Goal: Task Accomplishment & Management: Use online tool/utility

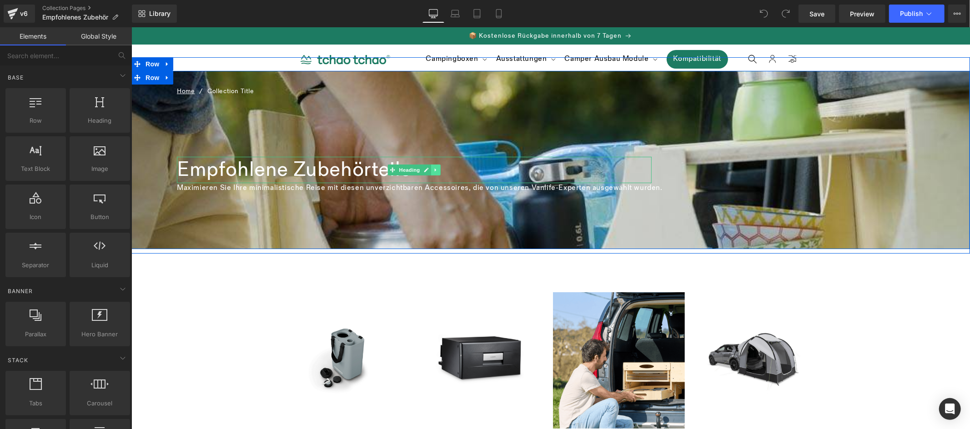
click at [433, 169] on icon at bounding box center [435, 169] width 5 height 5
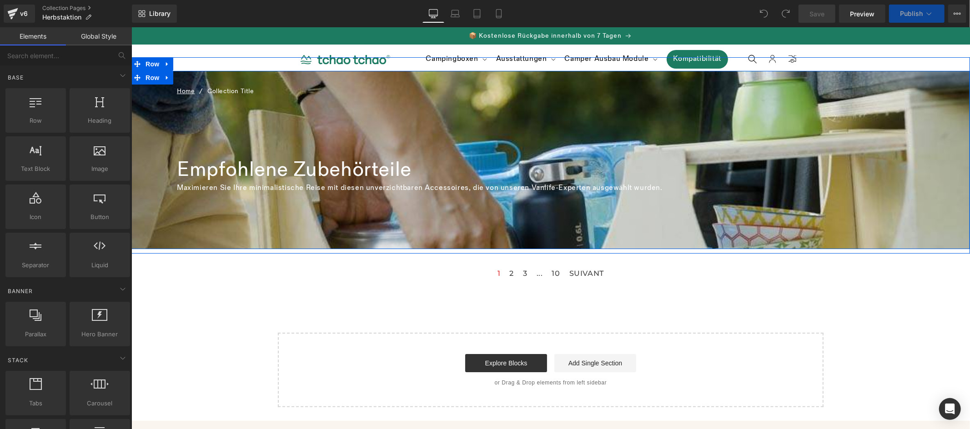
click at [737, 159] on div "Home / Collection Title Breadcrumbs Empfohlene Zubehörteile Heading Maximieren …" at bounding box center [550, 146] width 748 height 133
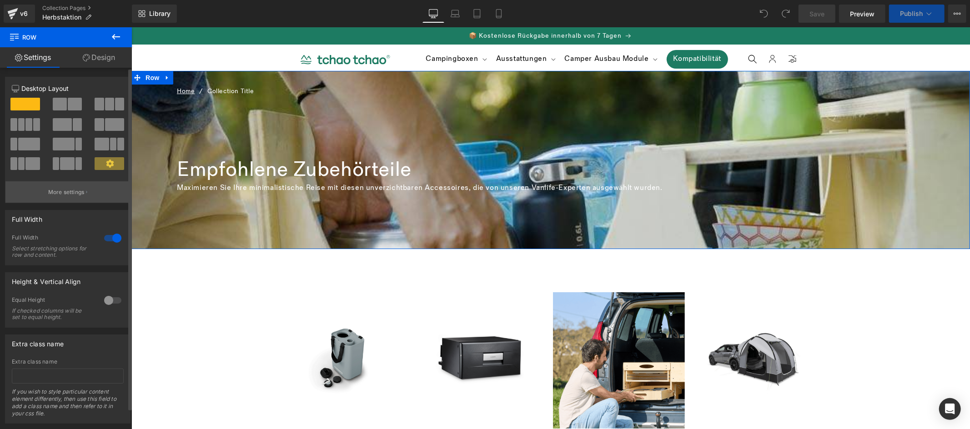
click at [86, 193] on icon "button" at bounding box center [86, 192] width 1 height 5
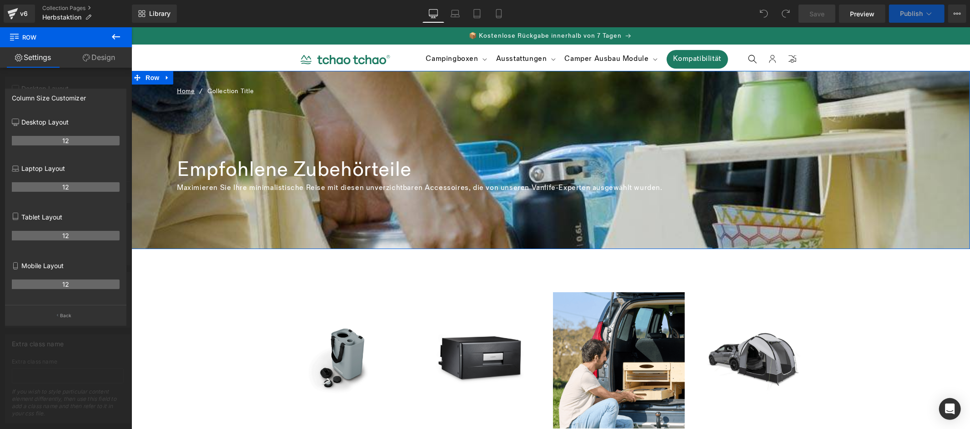
click at [102, 57] on link "Design" at bounding box center [99, 57] width 66 height 20
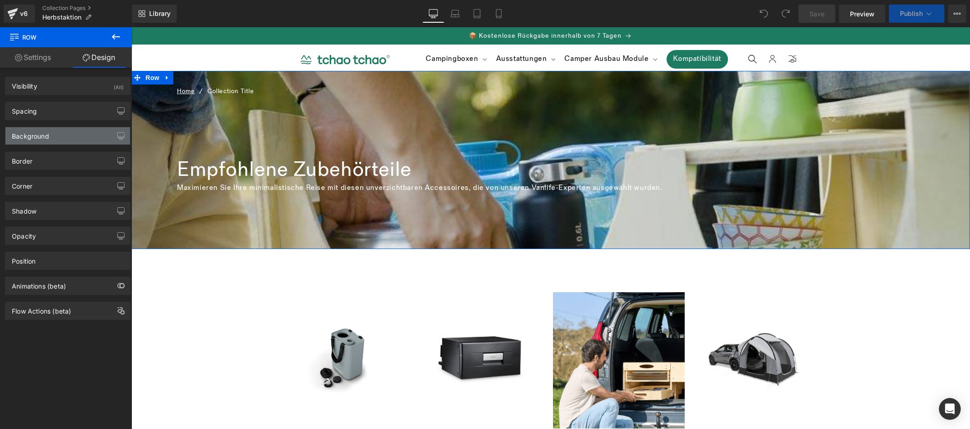
type input "[URL][DOMAIN_NAME]"
click at [73, 135] on div "Background" at bounding box center [67, 135] width 125 height 17
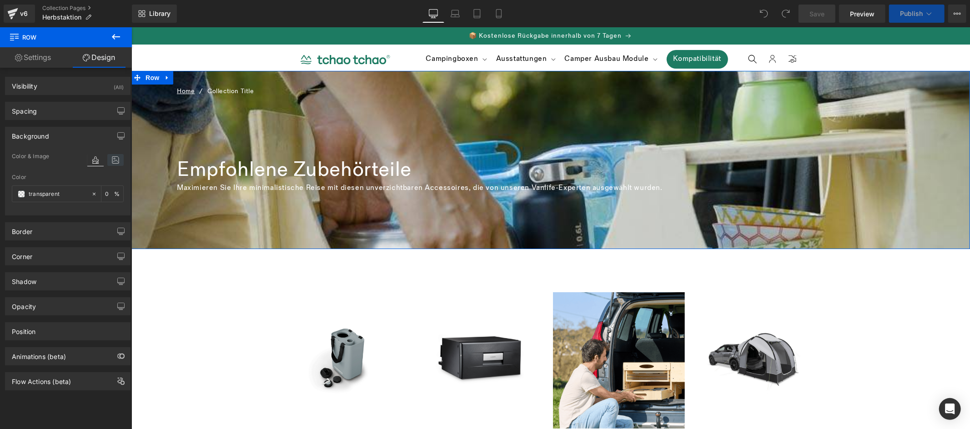
click at [117, 161] on icon at bounding box center [115, 160] width 16 height 12
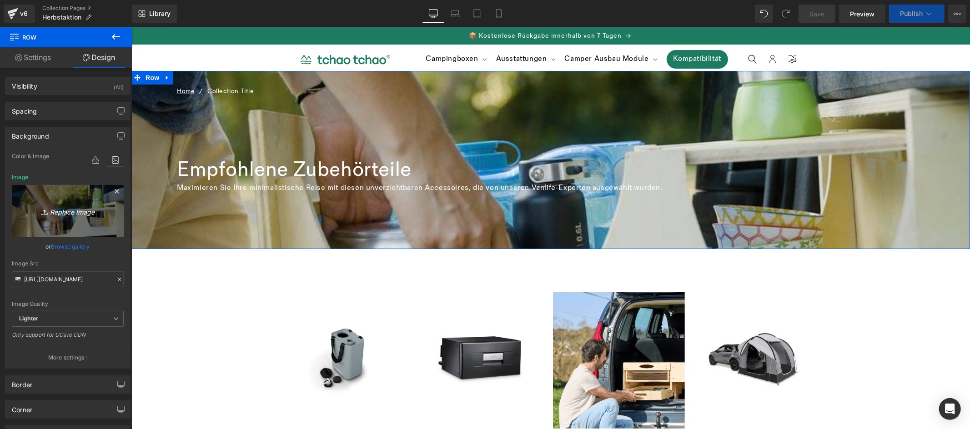
click at [74, 213] on icon "Replace Image" at bounding box center [67, 211] width 73 height 11
type input "C:\fakepath\PROMO d’ (3).png"
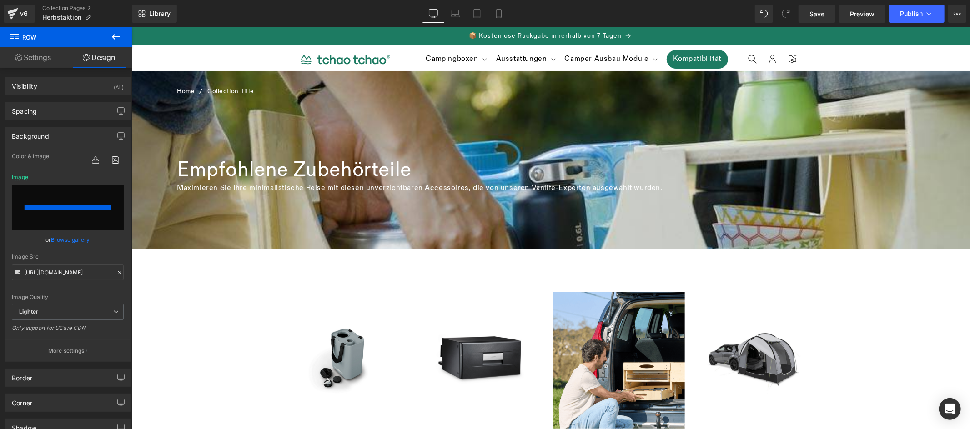
type input "[URL][DOMAIN_NAME]"
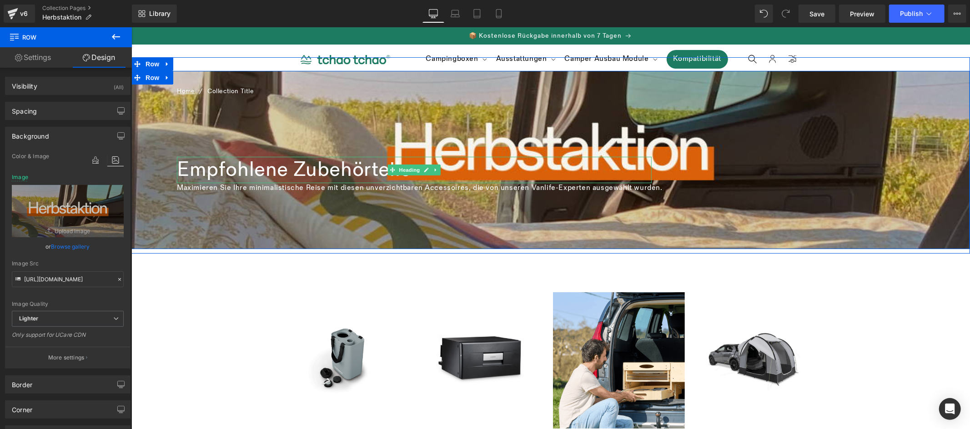
click at [433, 170] on icon at bounding box center [435, 169] width 5 height 5
click at [438, 171] on icon at bounding box center [440, 169] width 5 height 5
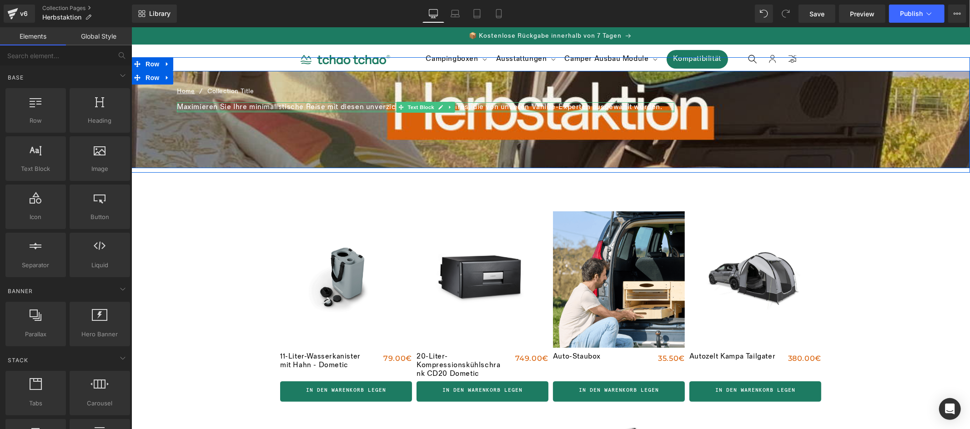
click at [312, 110] on div at bounding box center [425, 111] width 498 height 2
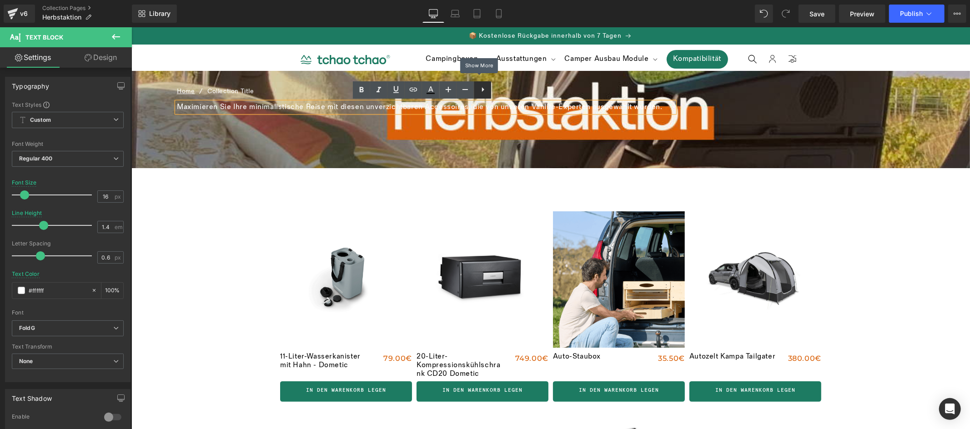
click at [484, 94] on icon at bounding box center [483, 89] width 11 height 11
click at [495, 93] on icon at bounding box center [500, 89] width 11 height 11
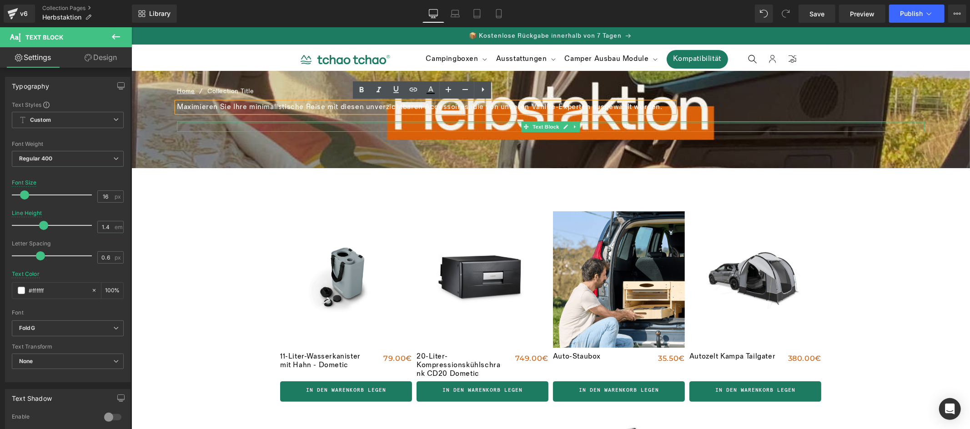
click at [323, 121] on div at bounding box center [550, 122] width 748 height 2
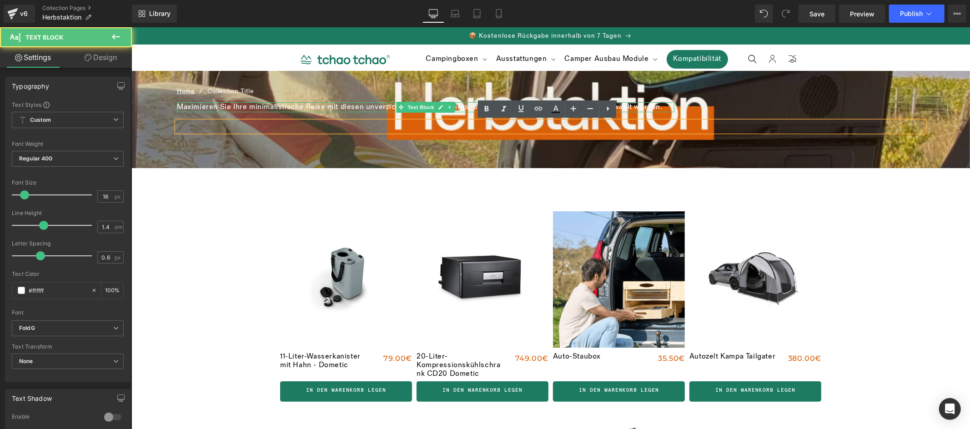
click at [363, 105] on p "Maximieren Sie Ihre minimalistische Reise mit diesen unverzichtbaren Accessoire…" at bounding box center [425, 107] width 498 height 10
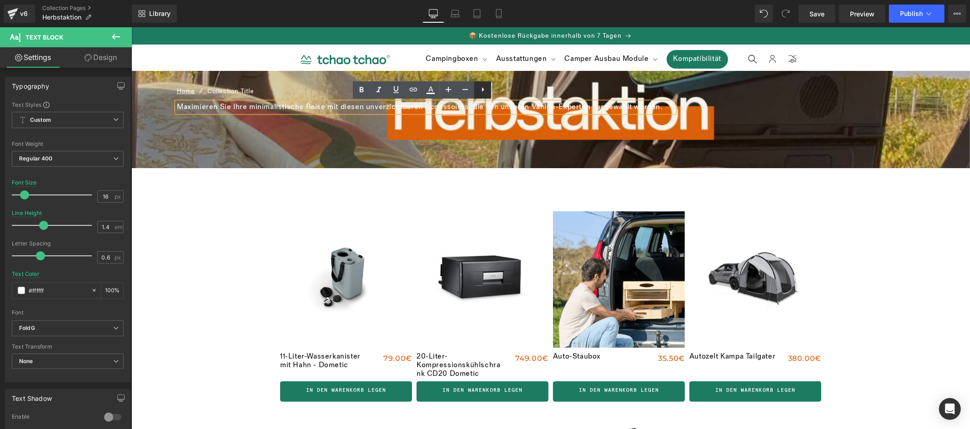
click at [484, 91] on icon at bounding box center [483, 89] width 11 height 11
click at [318, 112] on div "Maximieren Sie Ihre minimalistische Reise mit diesen unverzichtbaren Accessoire…" at bounding box center [425, 107] width 498 height 10
click at [309, 115] on div "Home / Collection Title Breadcrumbs Maximieren Sie Ihre minimalistische Reise m…" at bounding box center [550, 106] width 748 height 52
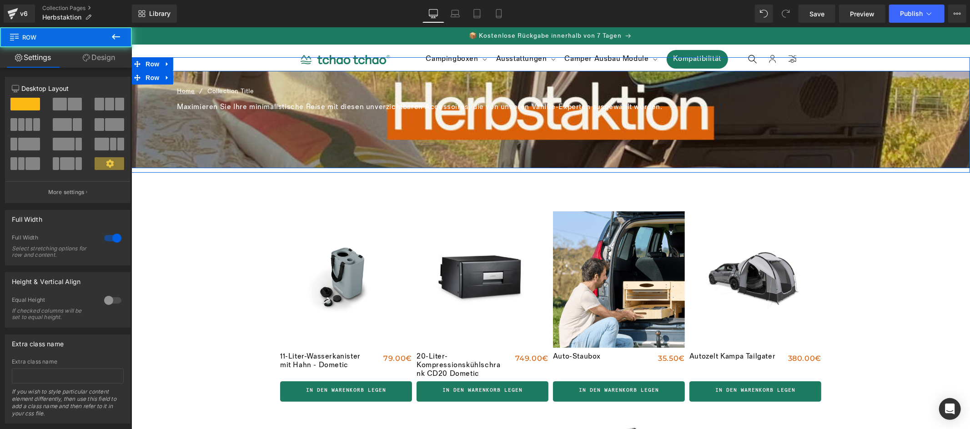
click at [308, 98] on nav "Home / Collection Title" at bounding box center [550, 91] width 748 height 22
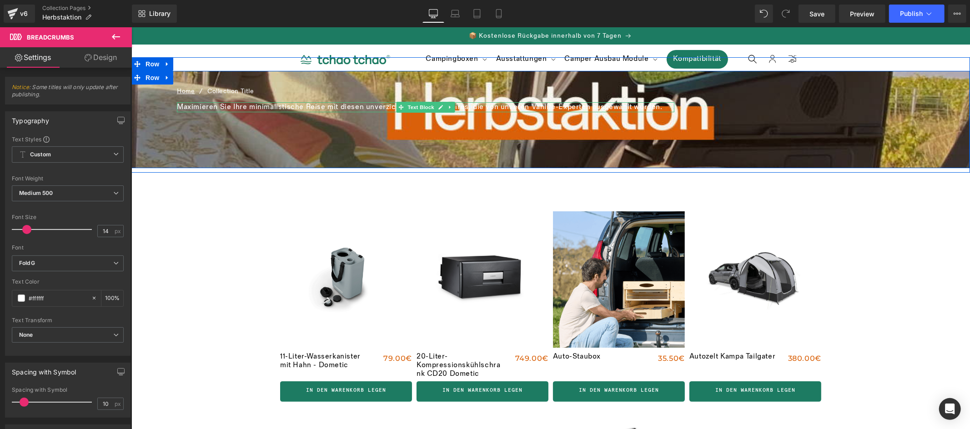
click at [307, 105] on p "Maximieren Sie Ihre minimalistische Reise mit diesen unverzichtbaren Accessoire…" at bounding box center [425, 107] width 498 height 10
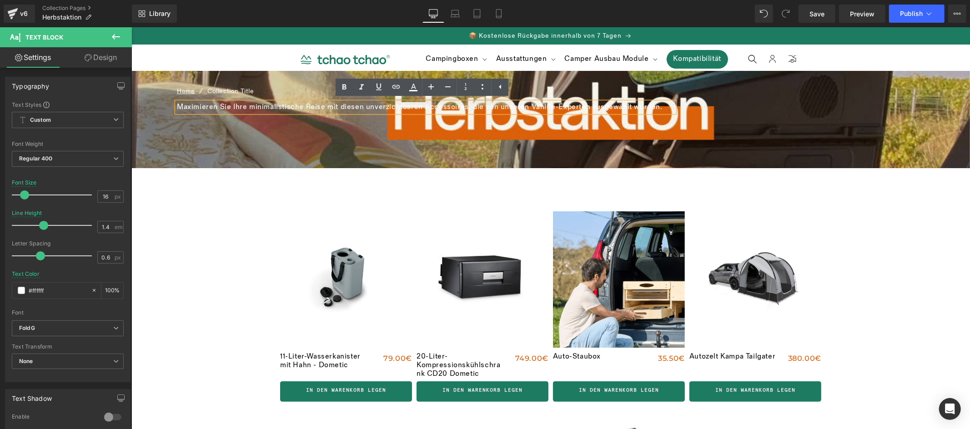
click at [348, 138] on div "Home / Collection Title Breadcrumbs Maximieren Sie Ihre minimalistische Reise m…" at bounding box center [550, 119] width 839 height 97
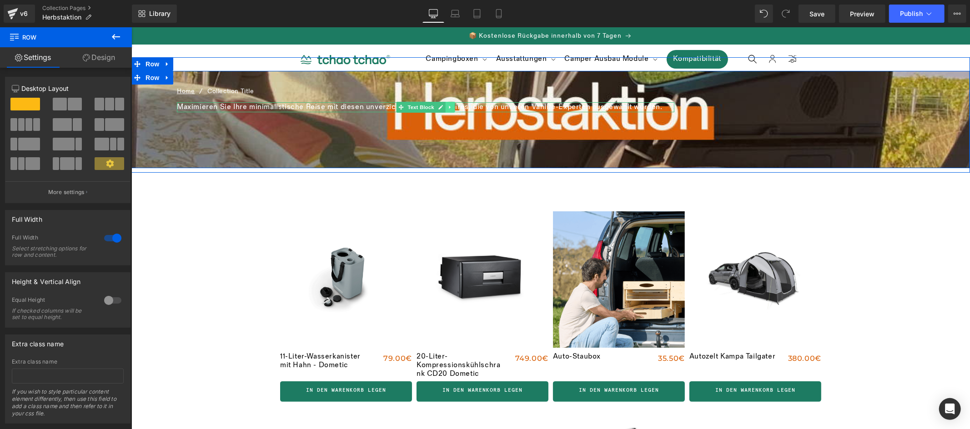
click at [448, 109] on icon at bounding box center [450, 106] width 5 height 5
click at [452, 109] on icon at bounding box center [454, 106] width 5 height 5
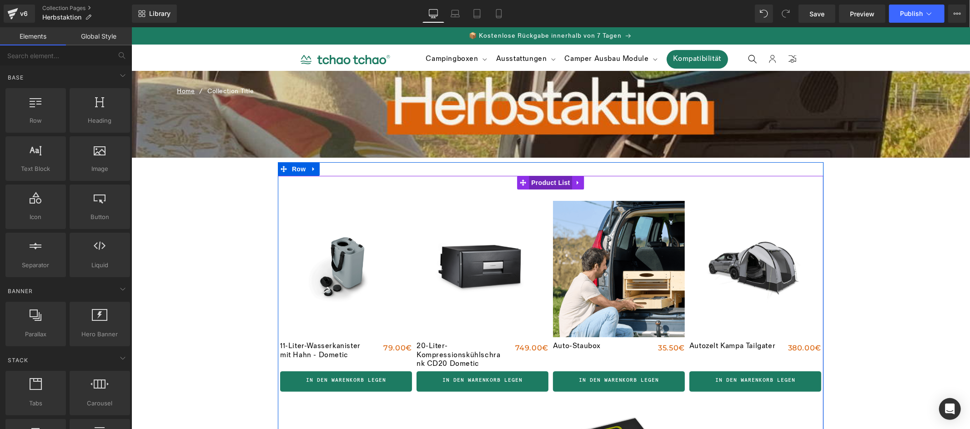
click at [545, 184] on span "Product List" at bounding box center [550, 183] width 43 height 14
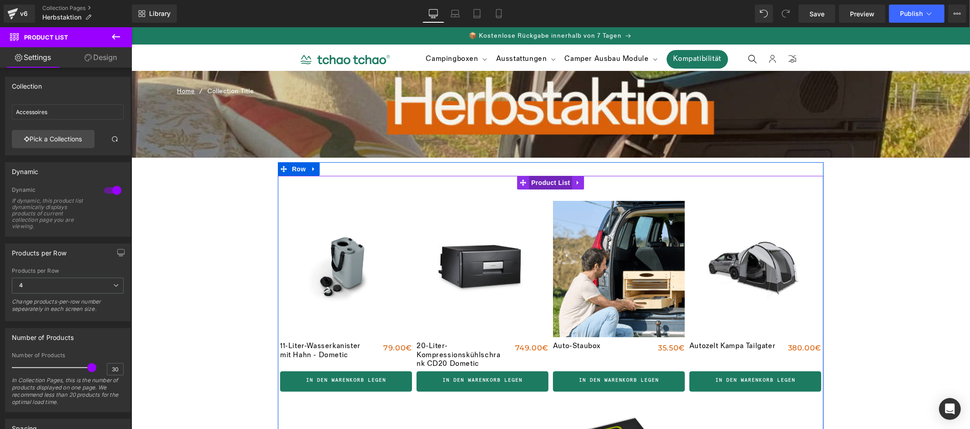
click at [549, 187] on span "Product List" at bounding box center [550, 183] width 43 height 14
click at [46, 284] on span "4" at bounding box center [68, 286] width 112 height 16
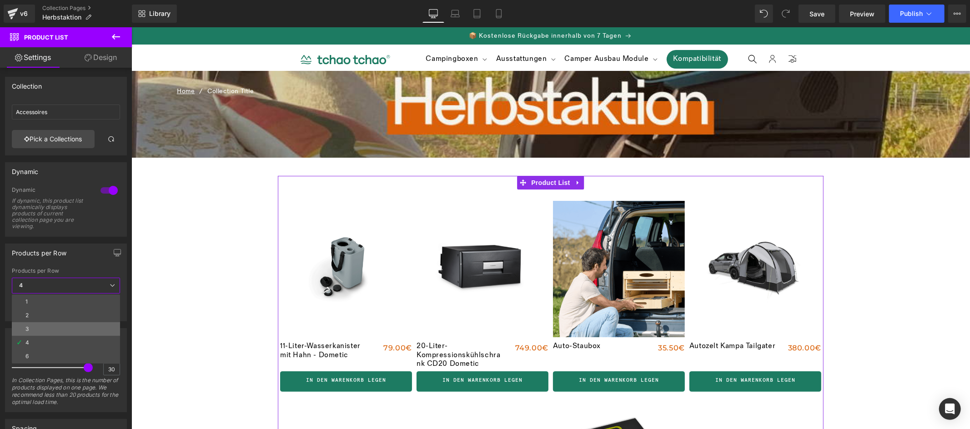
click at [41, 326] on li "3" at bounding box center [66, 329] width 108 height 14
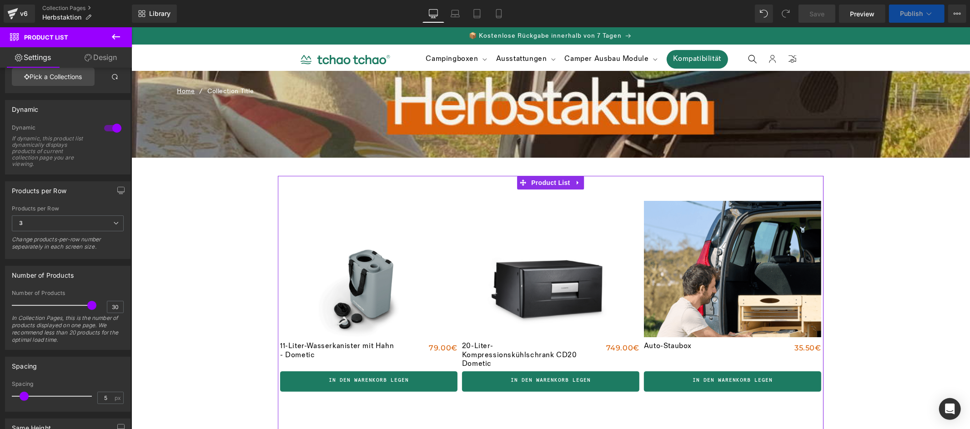
scroll to position [230, 0]
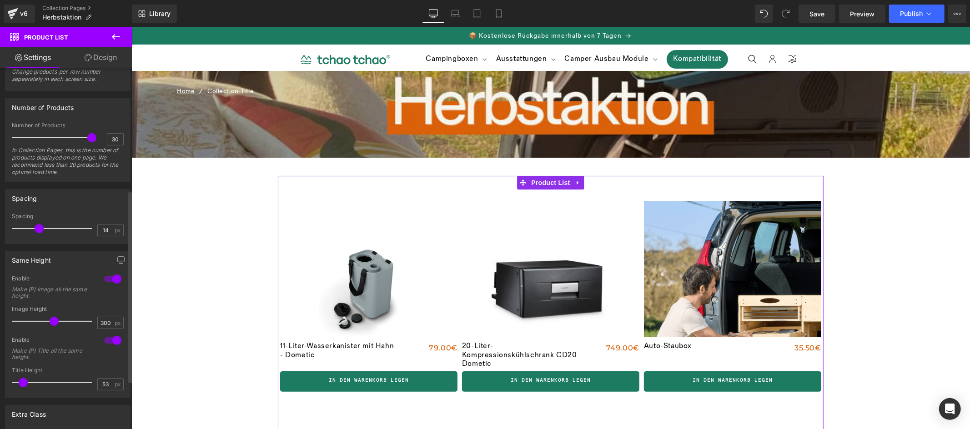
drag, startPoint x: 28, startPoint y: 228, endPoint x: 37, endPoint y: 228, distance: 8.6
click at [37, 228] on span at bounding box center [39, 228] width 9 height 9
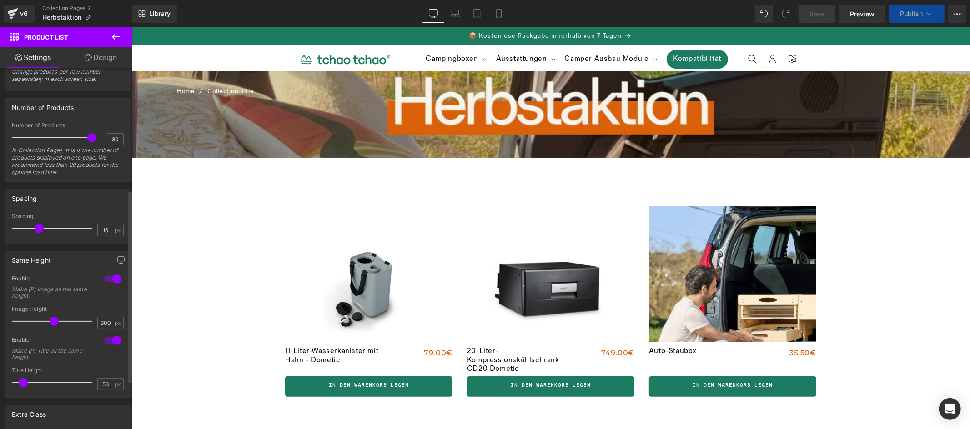
click at [35, 228] on span at bounding box center [39, 228] width 9 height 9
type input "15"
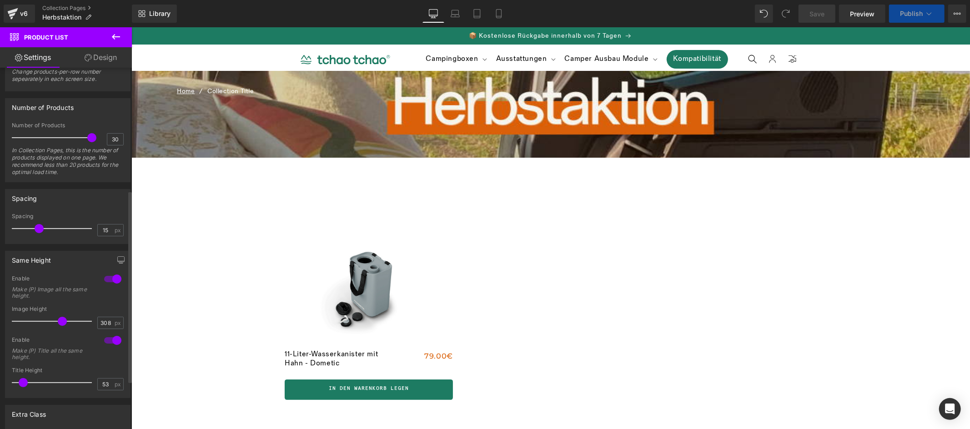
type input "353"
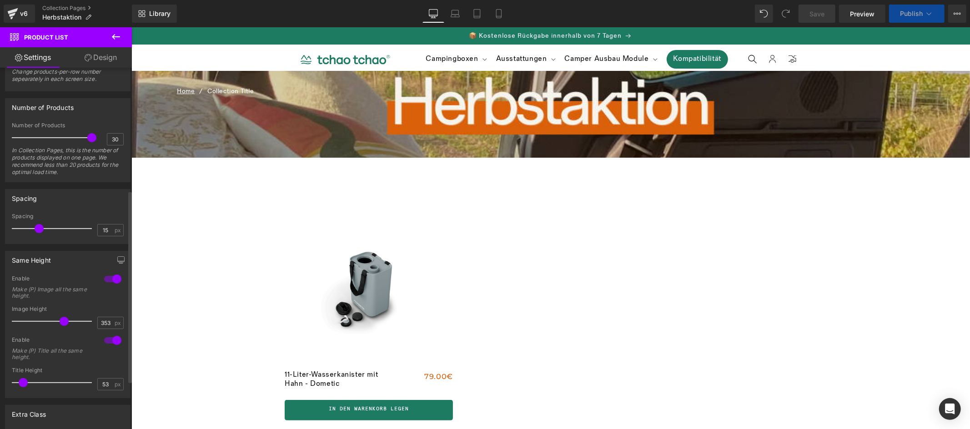
drag, startPoint x: 54, startPoint y: 322, endPoint x: 63, endPoint y: 322, distance: 9.6
click at [63, 322] on span at bounding box center [64, 321] width 9 height 9
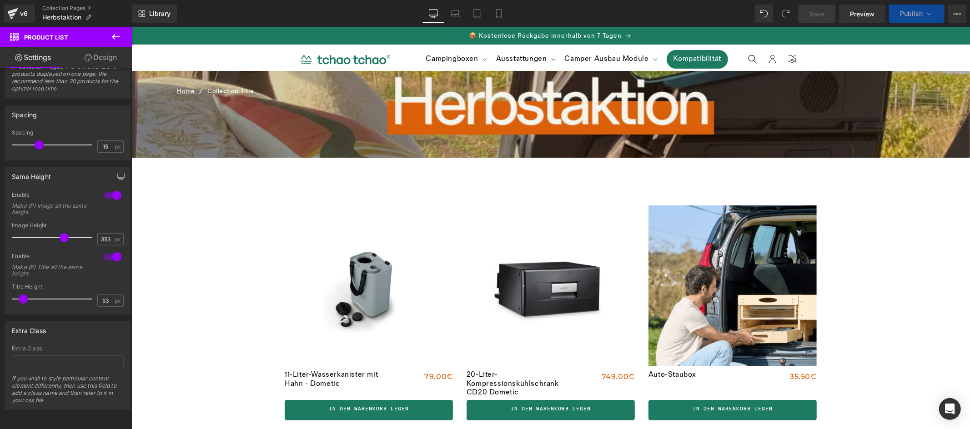
scroll to position [0, 0]
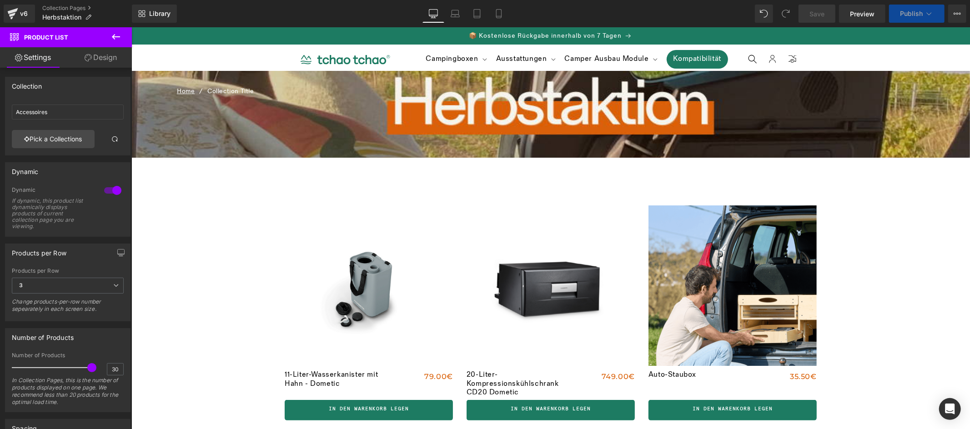
click at [392, 356] on div at bounding box center [550, 228] width 839 height 402
click at [385, 375] on link "11-Liter-Wasserkanister mit Hahn - Dometic" at bounding box center [340, 382] width 112 height 24
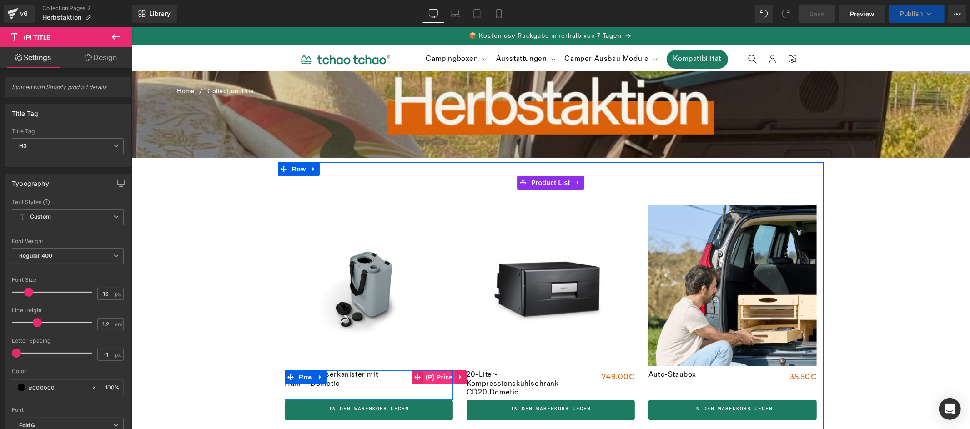
click at [433, 377] on span "(P) Price" at bounding box center [439, 377] width 32 height 14
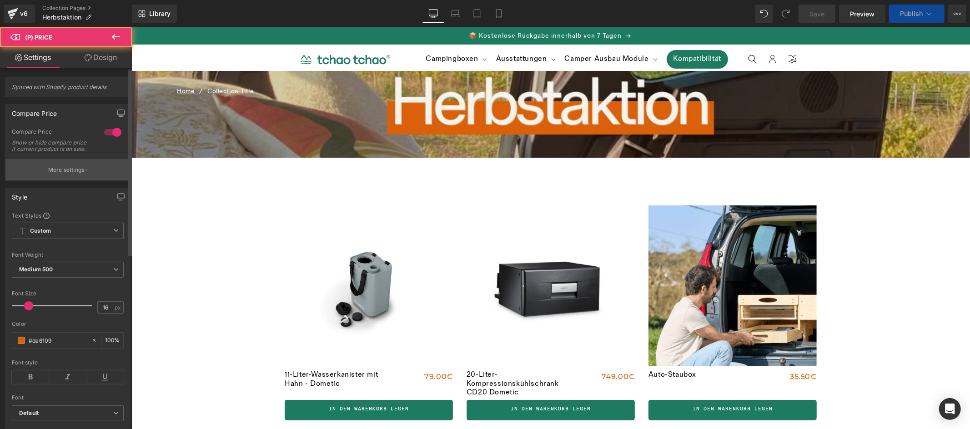
click at [72, 174] on p "More settings" at bounding box center [66, 170] width 36 height 8
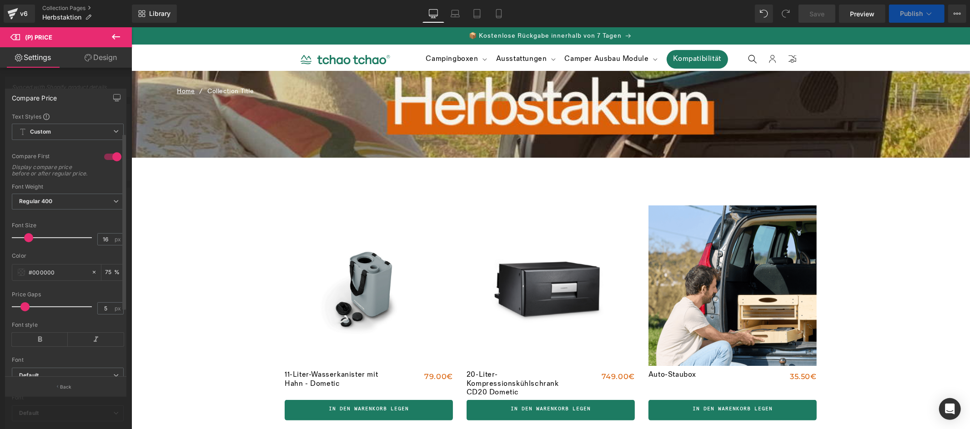
scroll to position [32, 0]
click at [21, 244] on span at bounding box center [21, 240] width 7 height 7
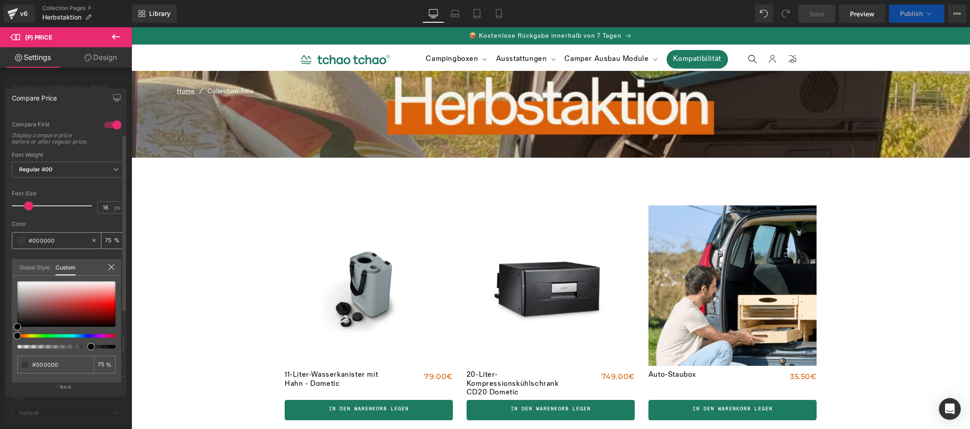
click at [22, 244] on span at bounding box center [21, 240] width 7 height 7
click at [66, 369] on input "#000000" at bounding box center [56, 365] width 48 height 10
click at [67, 368] on input "#000000" at bounding box center [56, 365] width 48 height 10
type input "#DA6109"
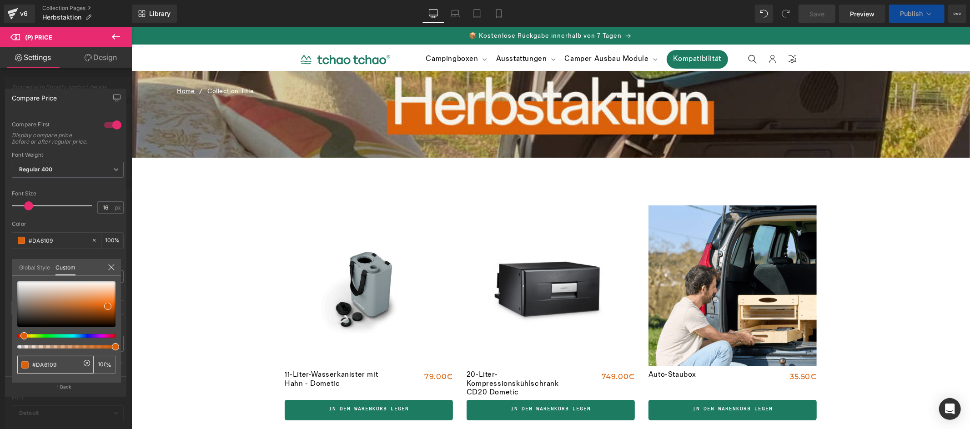
type input "100"
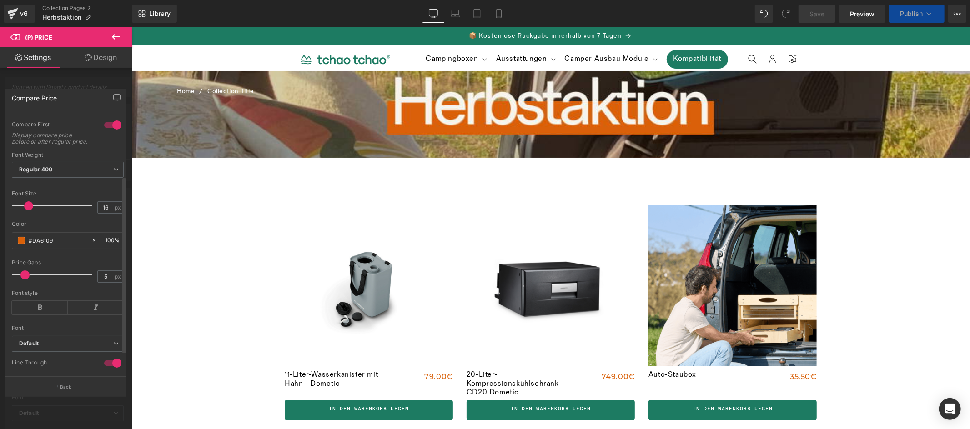
click at [20, 395] on span at bounding box center [21, 398] width 7 height 7
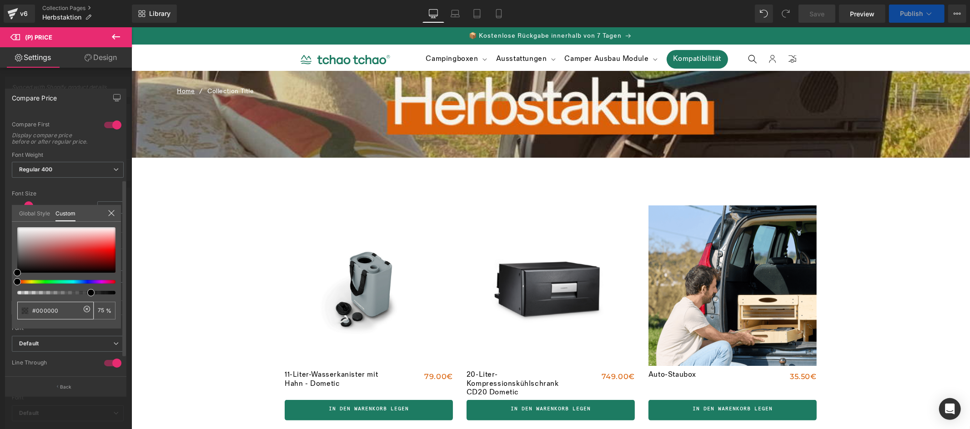
click at [70, 309] on input "#000000" at bounding box center [56, 311] width 48 height 10
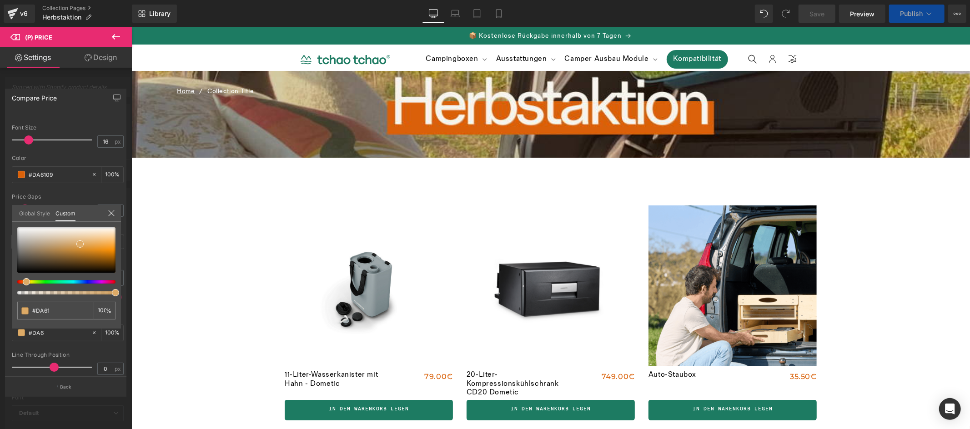
type input "#DA610"
type input "0"
type input "#DA6109"
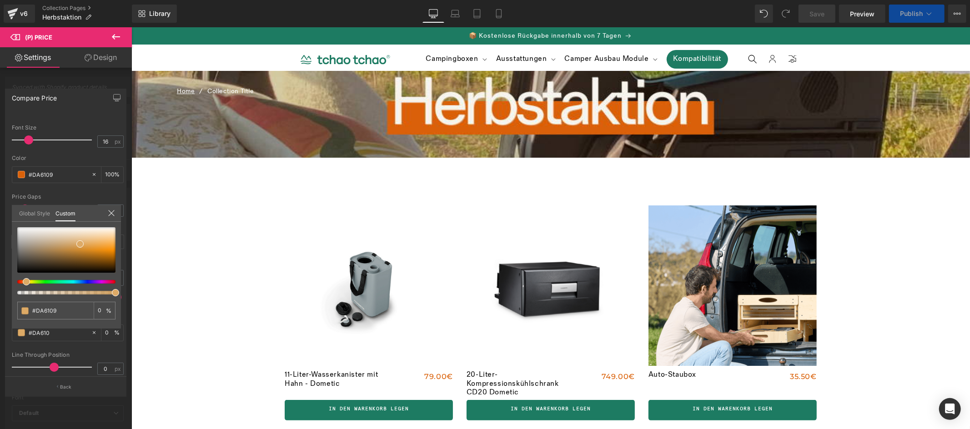
type input "#DA6109"
type input "100"
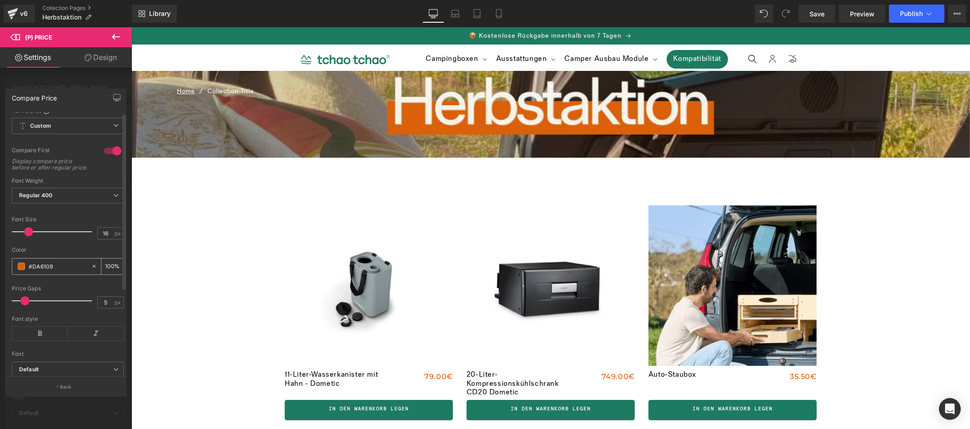
scroll to position [0, 0]
click at [84, 89] on div "Compare Price" at bounding box center [65, 97] width 121 height 17
click at [42, 56] on link "Settings" at bounding box center [33, 57] width 66 height 20
click at [121, 37] on button at bounding box center [116, 37] width 32 height 20
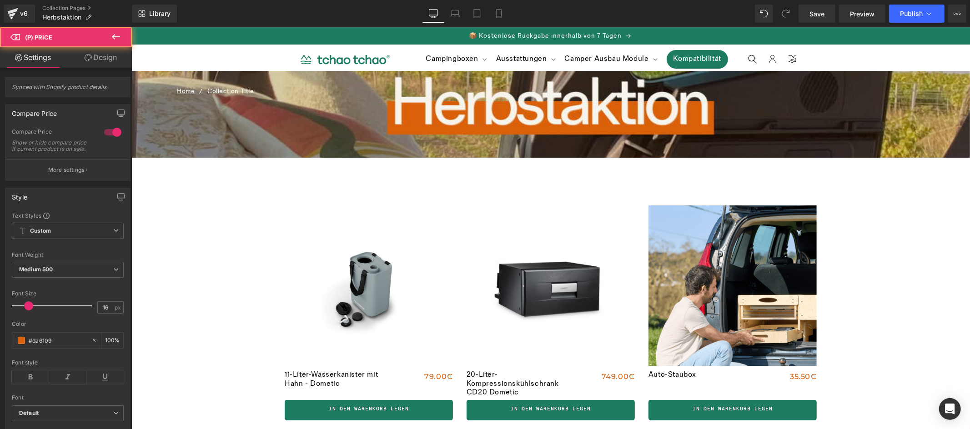
click at [445, 375] on div "0€ 79.00€ (P) Price" at bounding box center [425, 376] width 56 height 13
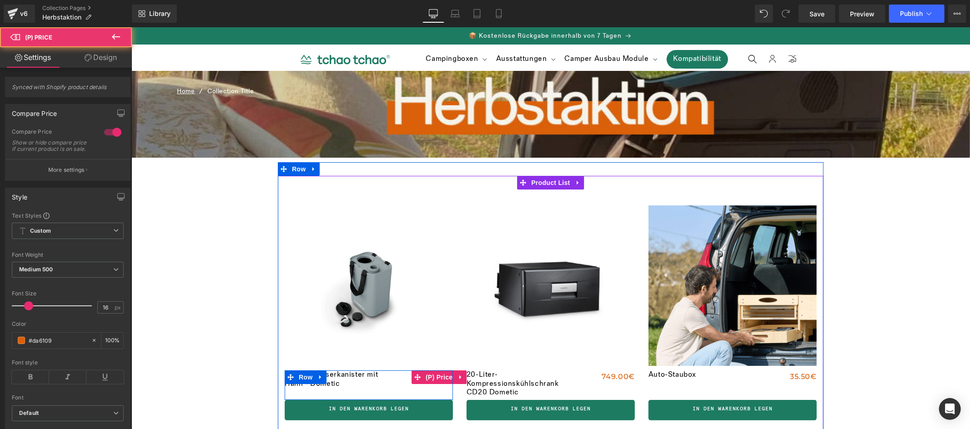
drag, startPoint x: 433, startPoint y: 378, endPoint x: 181, endPoint y: 345, distance: 254.5
click at [433, 378] on span "(P) Price" at bounding box center [439, 377] width 32 height 14
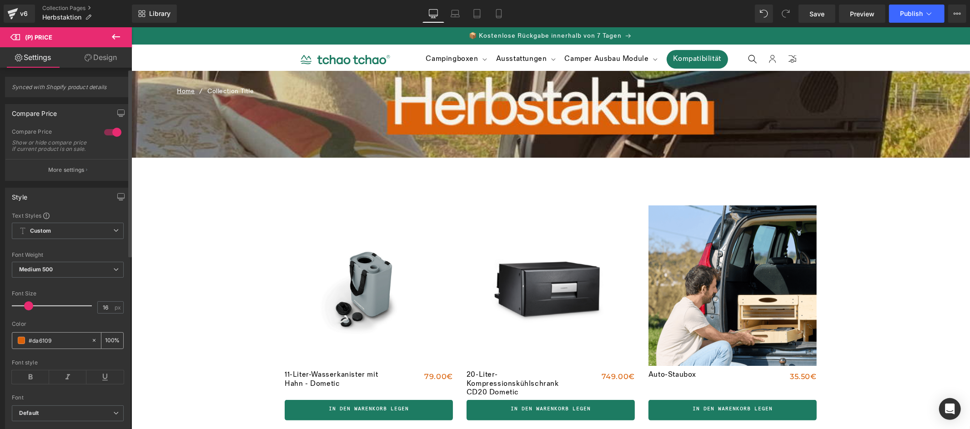
click at [23, 344] on span at bounding box center [21, 340] width 7 height 7
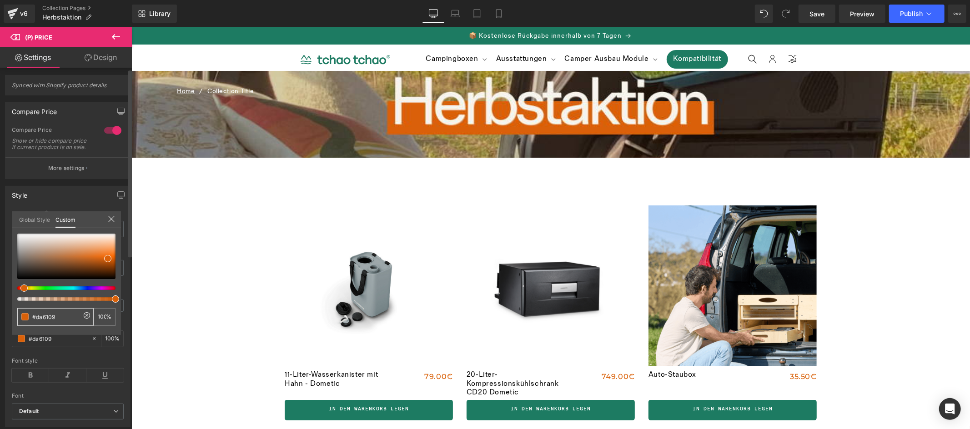
click at [60, 315] on input "#da6109" at bounding box center [56, 317] width 48 height 10
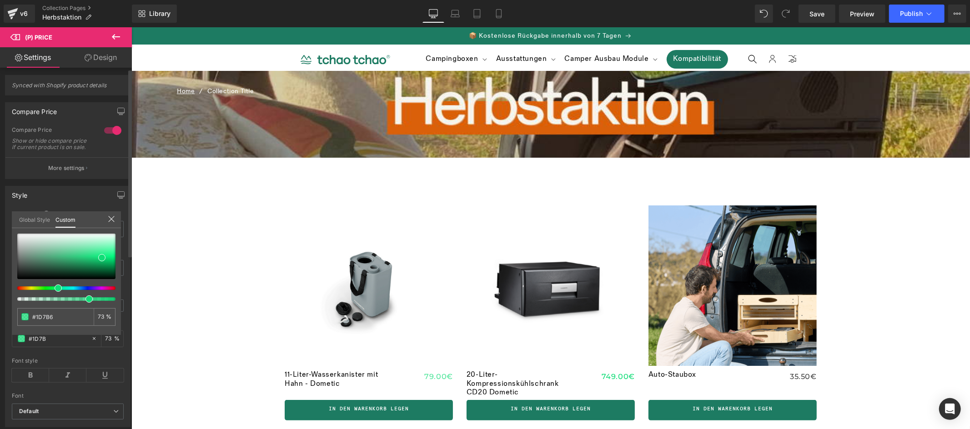
type input "#1D7B62"
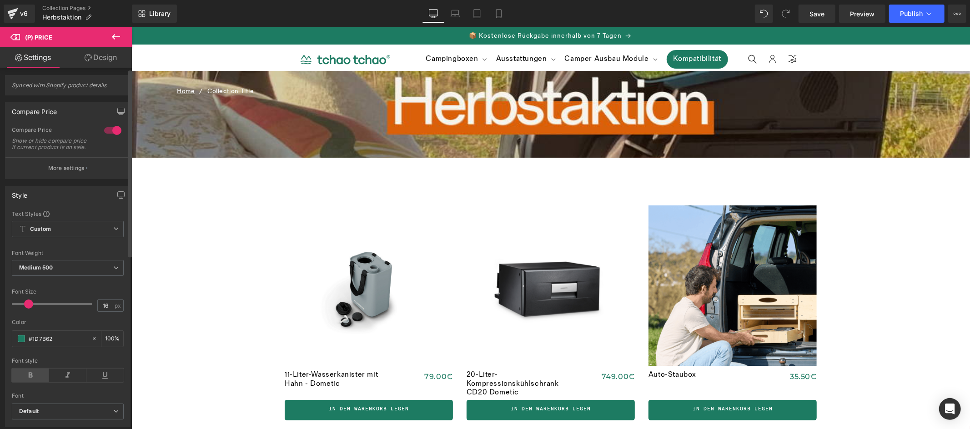
click at [31, 381] on icon at bounding box center [30, 376] width 37 height 14
click at [318, 374] on div at bounding box center [550, 228] width 839 height 402
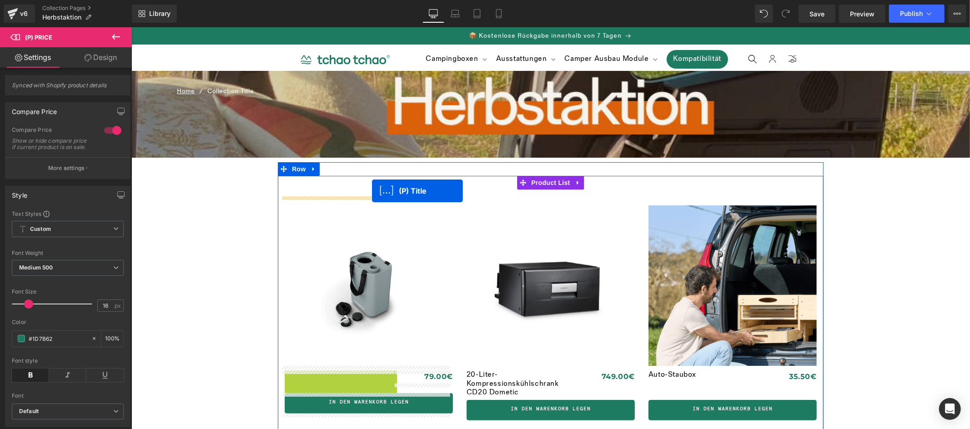
drag, startPoint x: 342, startPoint y: 383, endPoint x: 372, endPoint y: 191, distance: 195.2
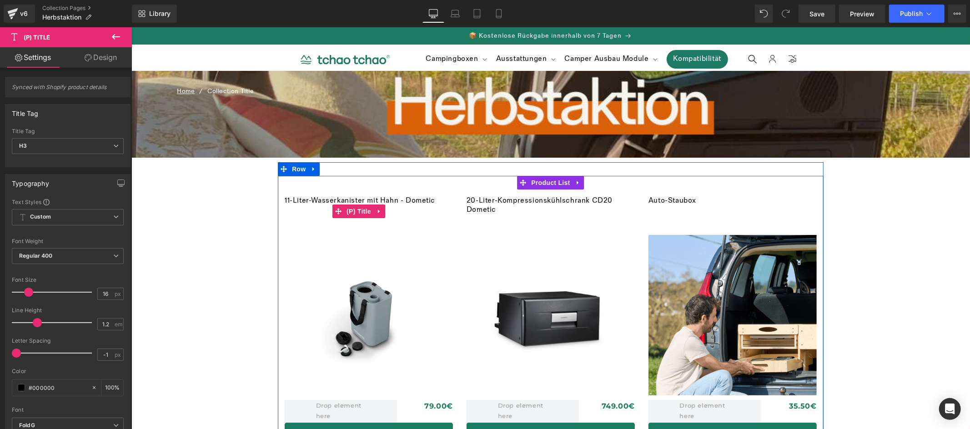
click at [403, 201] on link "11-Liter-Wasserkanister mit Hahn - Dometic" at bounding box center [359, 208] width 151 height 24
click at [354, 211] on span "(P) Title" at bounding box center [358, 211] width 29 height 14
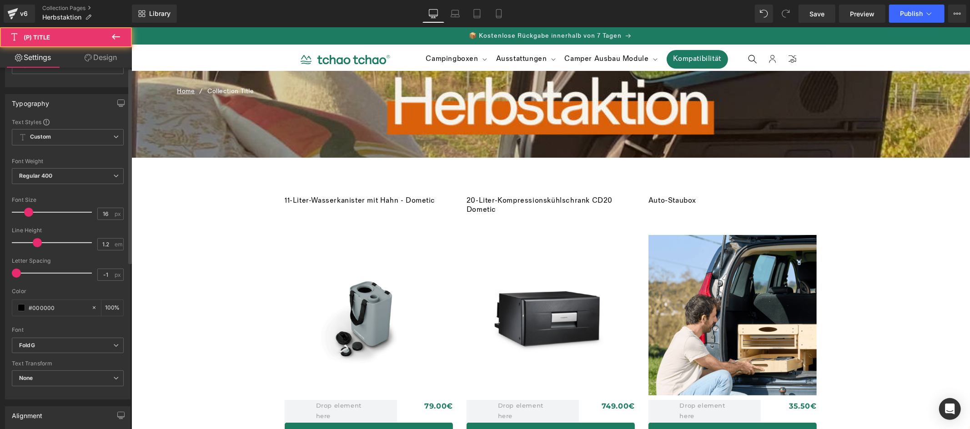
scroll to position [308, 0]
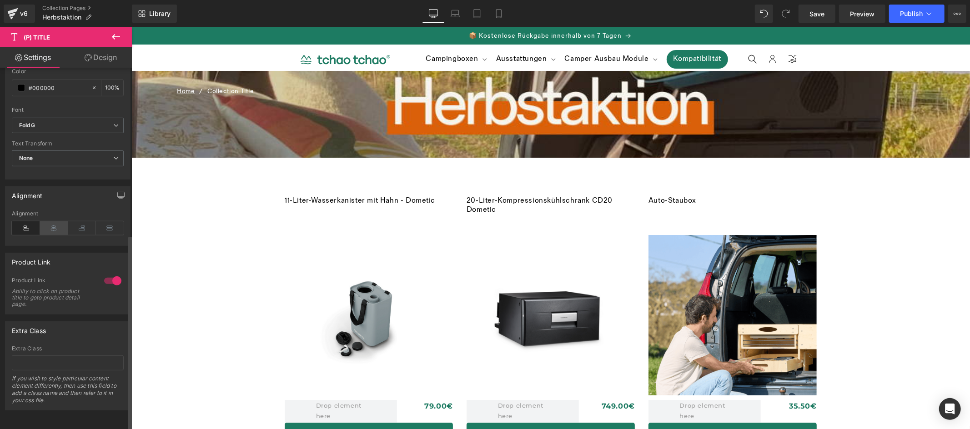
click at [51, 223] on icon at bounding box center [54, 229] width 28 height 14
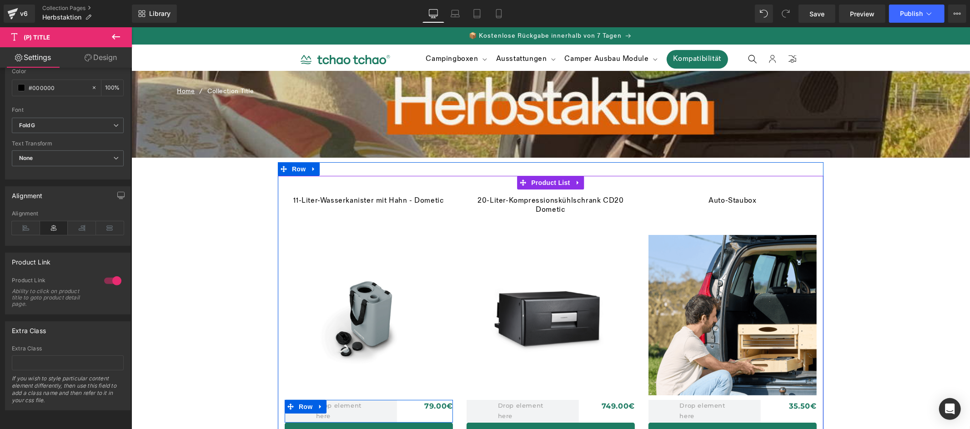
click at [306, 405] on span "Row" at bounding box center [305, 407] width 18 height 14
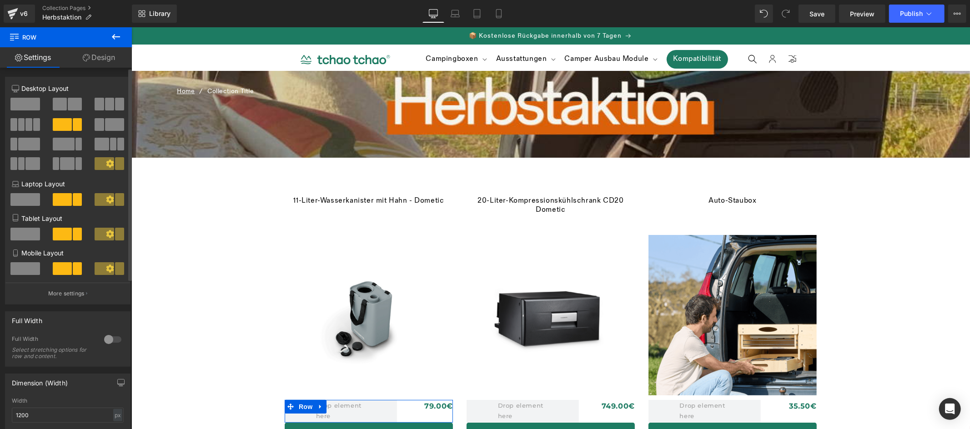
click at [27, 106] on span at bounding box center [25, 104] width 30 height 13
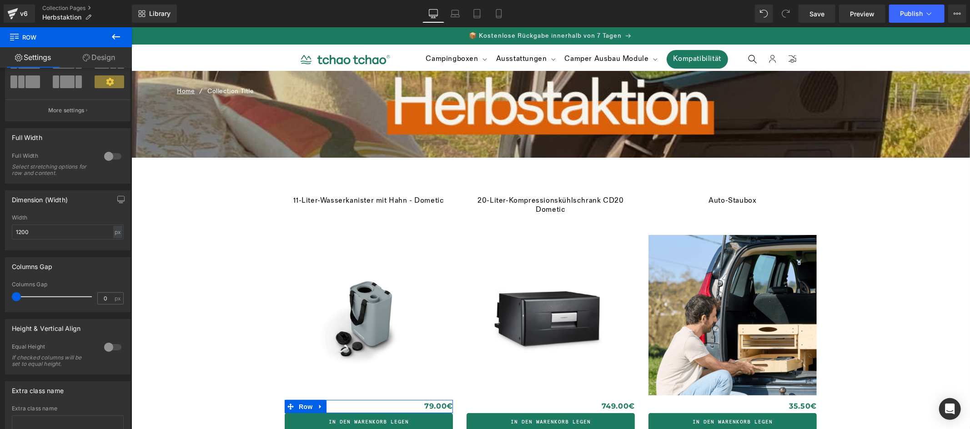
scroll to position [93, 0]
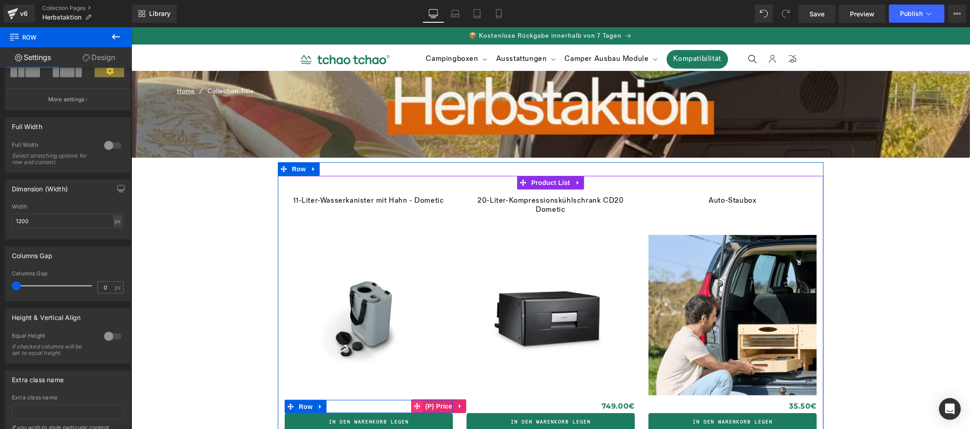
click at [435, 405] on span "(P) Price" at bounding box center [439, 406] width 32 height 14
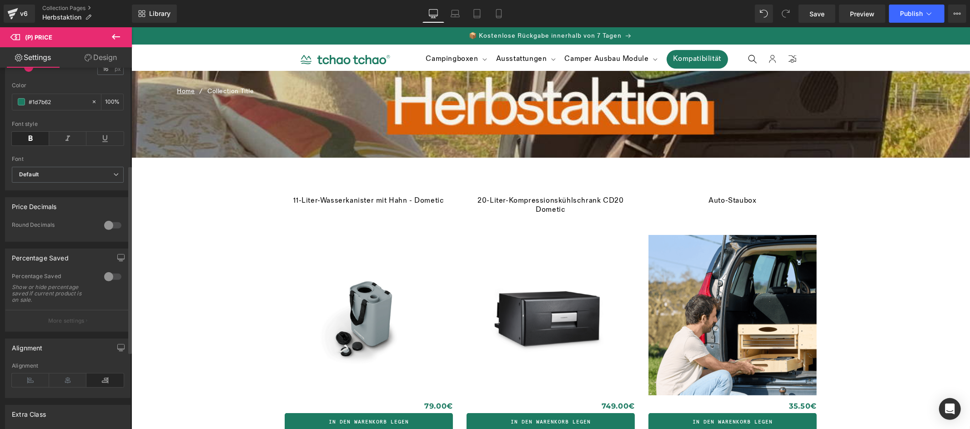
scroll to position [337, 0]
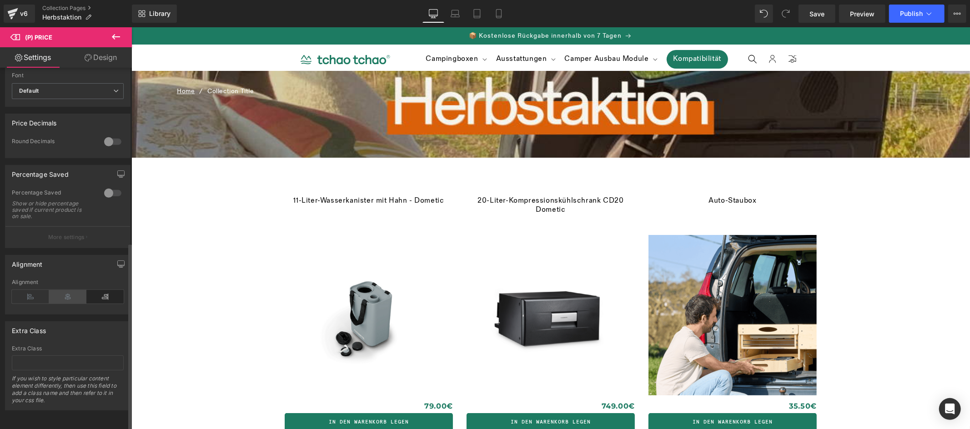
click at [62, 292] on icon at bounding box center [67, 297] width 37 height 14
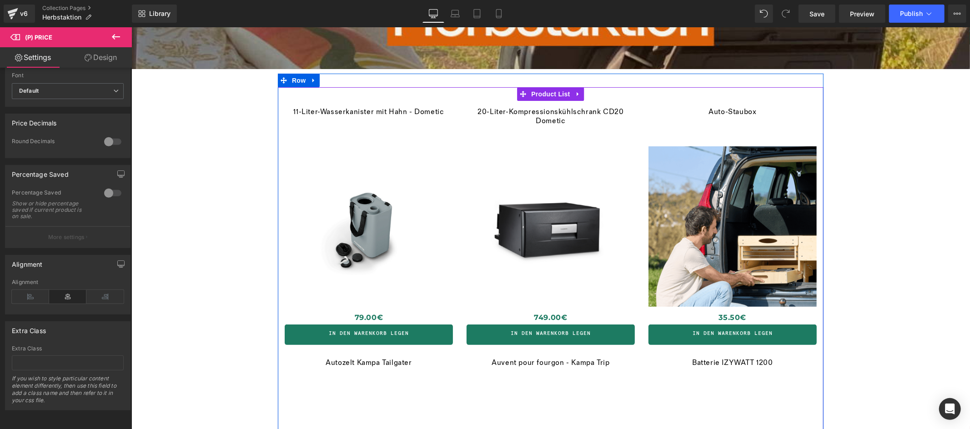
scroll to position [0, 0]
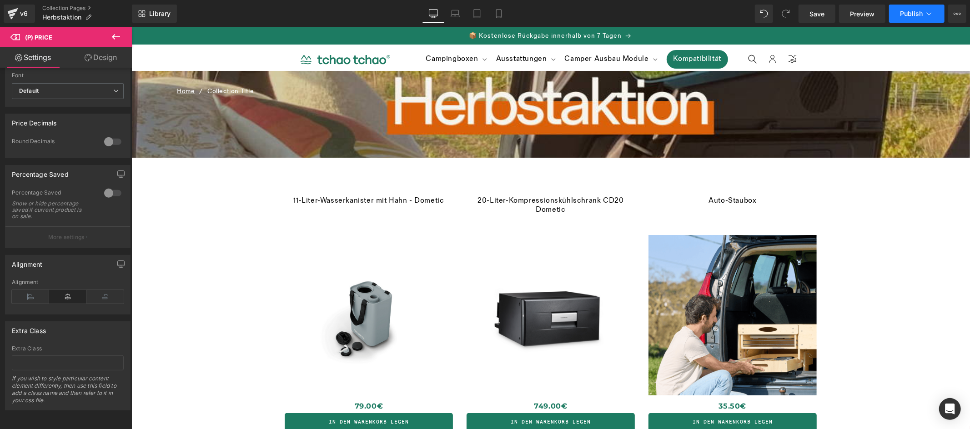
click at [912, 14] on span "Publish" at bounding box center [911, 13] width 23 height 7
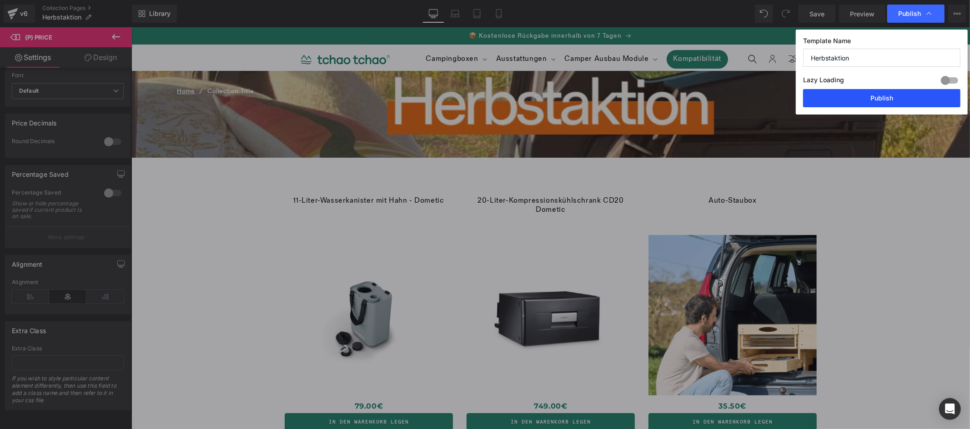
click at [893, 100] on button "Publish" at bounding box center [881, 98] width 157 height 18
click at [731, 78] on div "Home / Collection Title Breadcrumbs Text Block Row" at bounding box center [550, 114] width 839 height 87
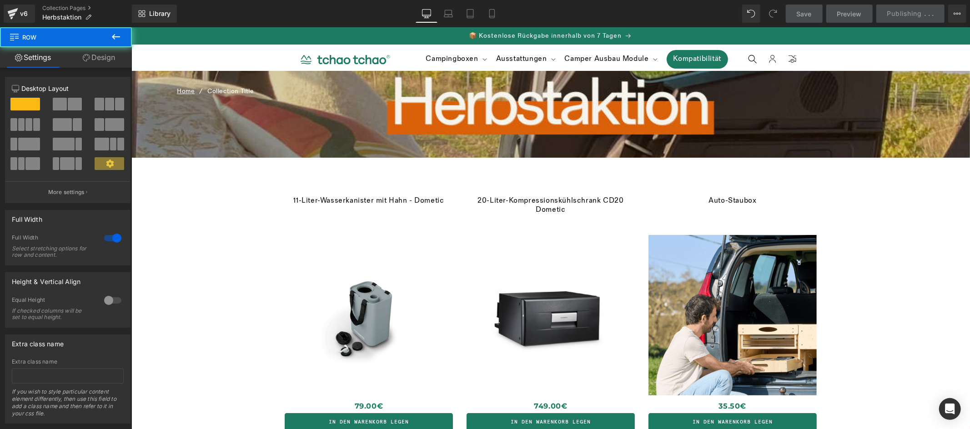
scroll to position [124, 0]
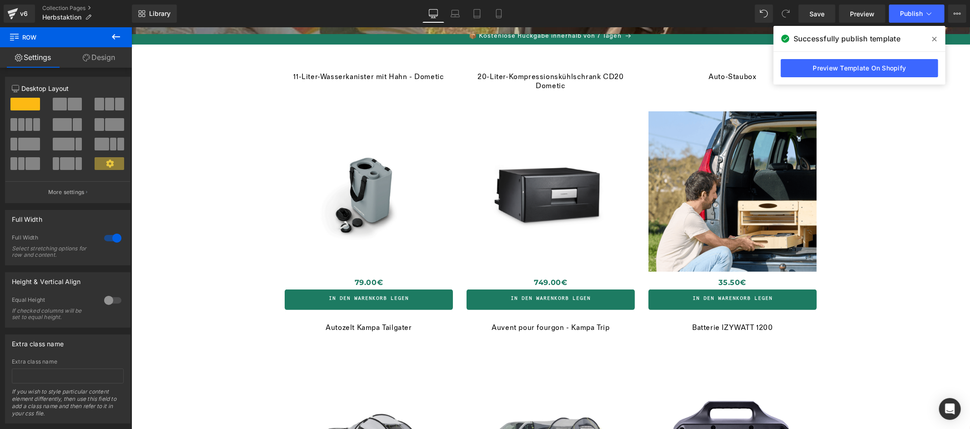
click at [373, 76] on link "11-Liter-Wasserkanister mit Hahn - Dometic" at bounding box center [368, 84] width 151 height 24
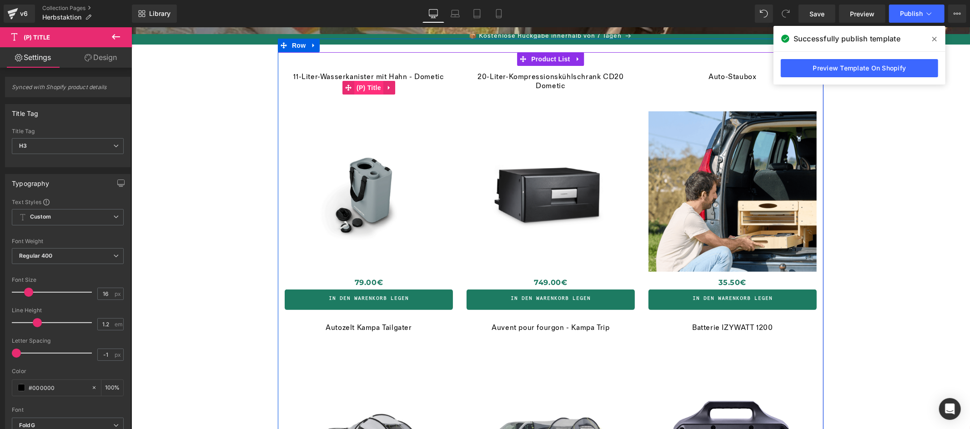
click at [370, 84] on span "(P) Title" at bounding box center [368, 88] width 29 height 14
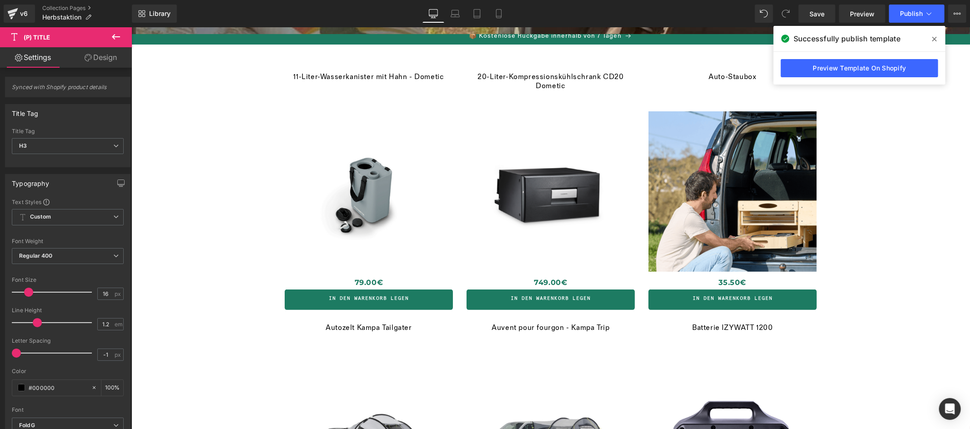
click at [103, 58] on link "Design" at bounding box center [101, 57] width 66 height 20
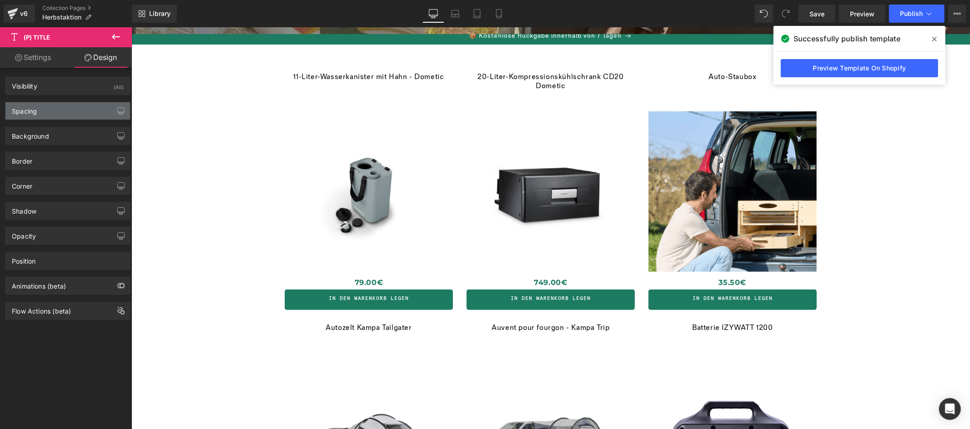
click at [74, 109] on div "Spacing" at bounding box center [67, 110] width 125 height 17
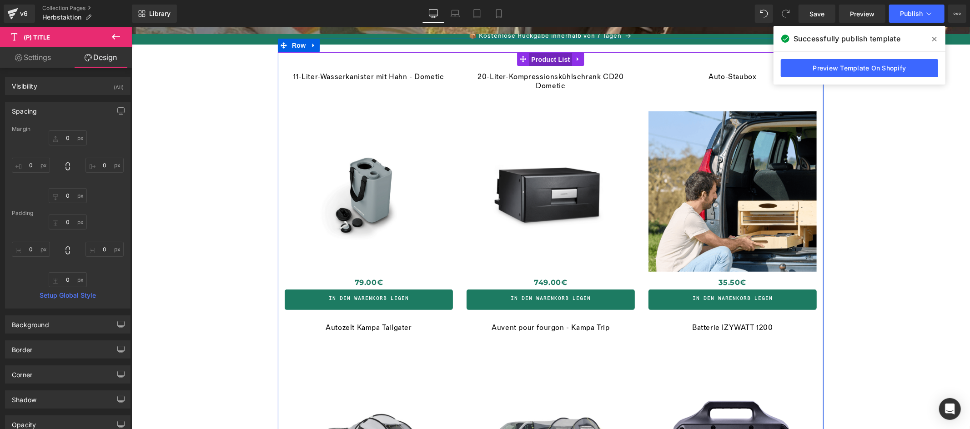
click at [550, 59] on span "Product List" at bounding box center [550, 59] width 43 height 14
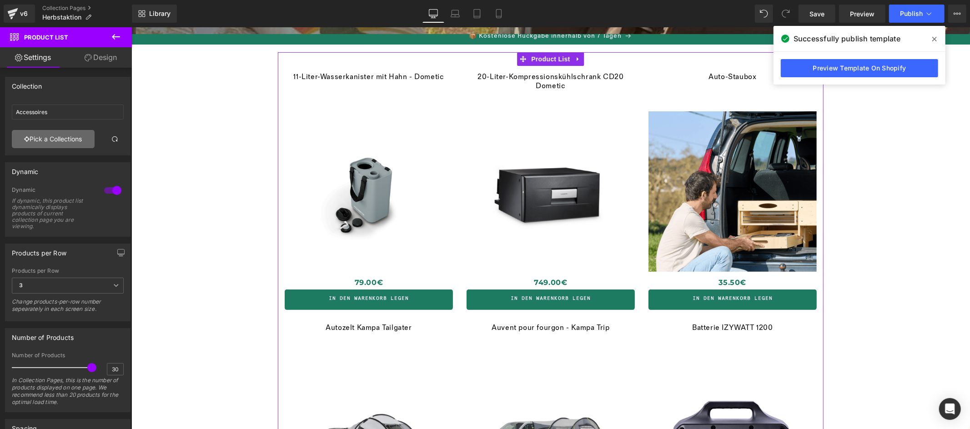
click at [71, 137] on link "Pick a Collections" at bounding box center [53, 139] width 83 height 18
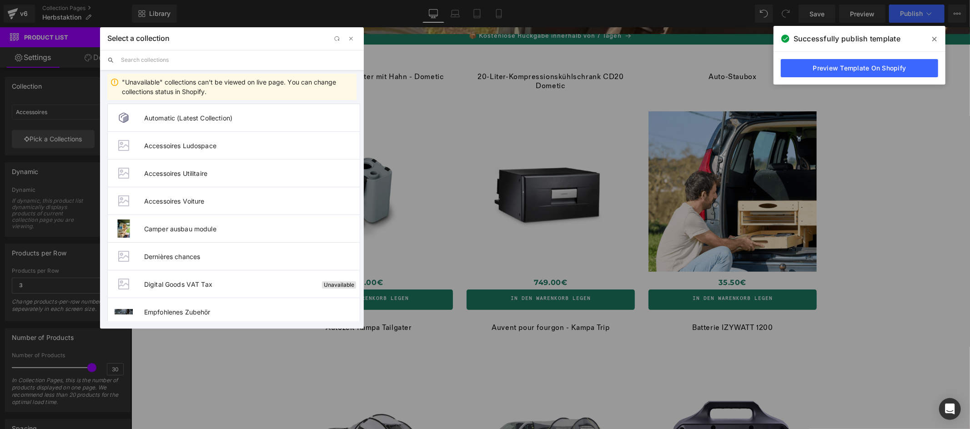
click at [198, 60] on input "text" at bounding box center [239, 60] width 236 height 20
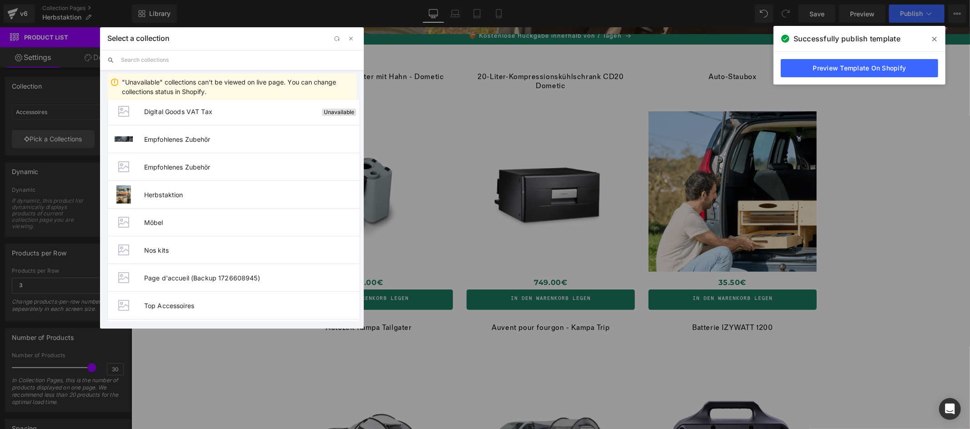
scroll to position [219, 0]
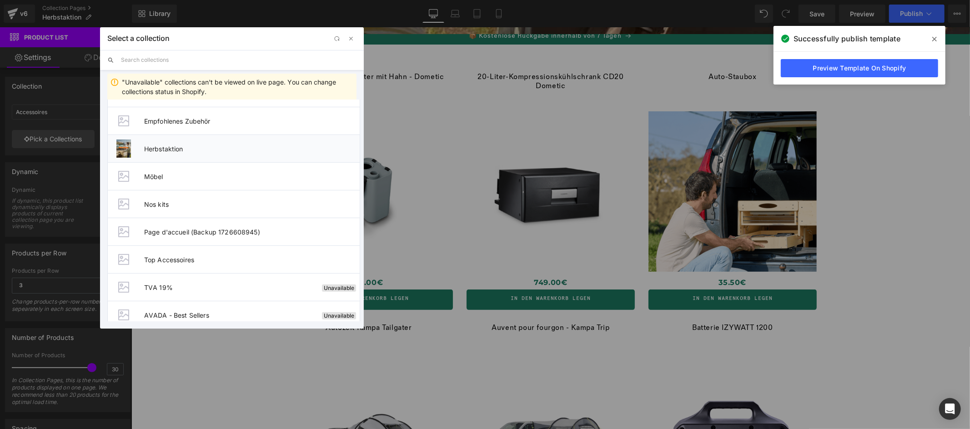
click at [174, 151] on span "Herbstaktion" at bounding box center [252, 149] width 216 height 8
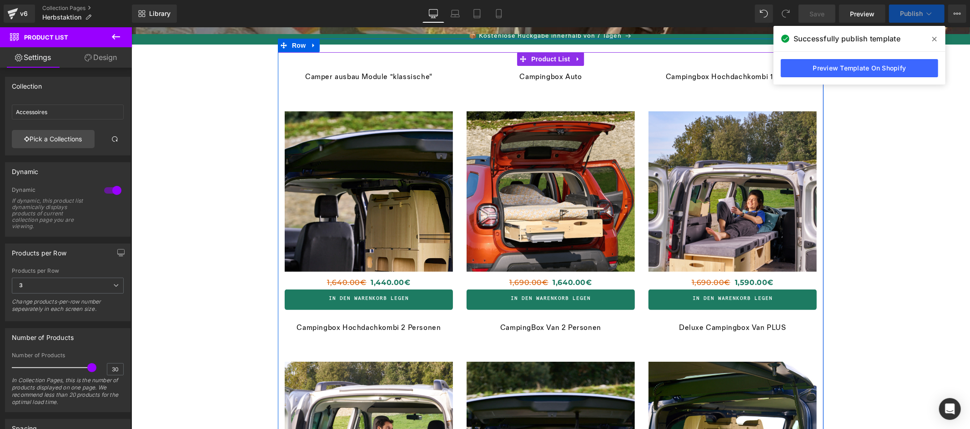
click at [366, 116] on img at bounding box center [368, 237] width 168 height 252
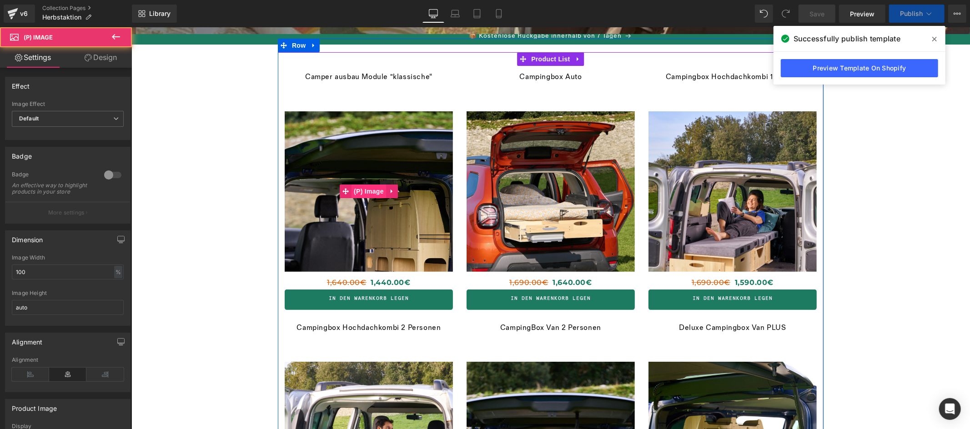
click at [365, 193] on span "(P) Image" at bounding box center [368, 191] width 35 height 14
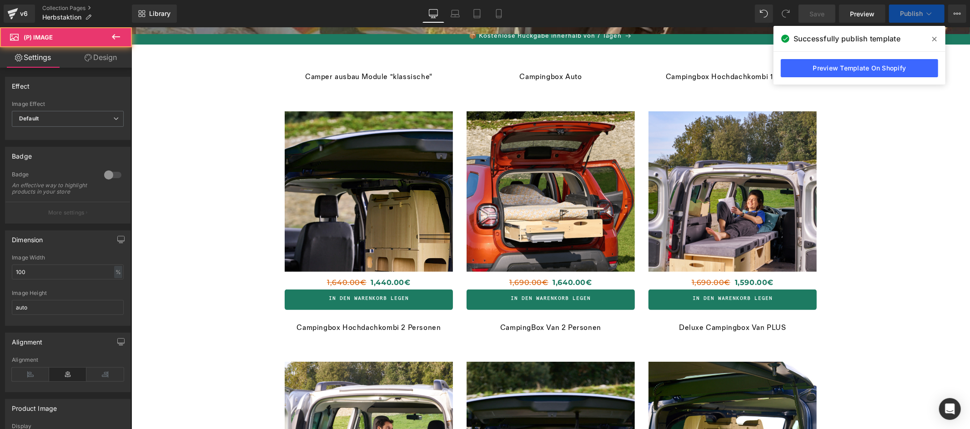
click at [98, 58] on link "Design" at bounding box center [101, 57] width 66 height 20
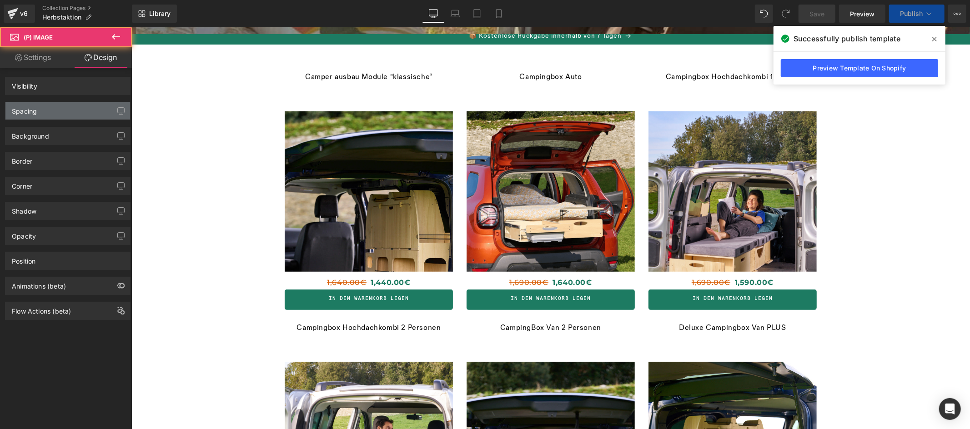
click at [61, 114] on div "Spacing" at bounding box center [67, 110] width 125 height 17
click at [63, 113] on div "Spacing" at bounding box center [67, 110] width 125 height 17
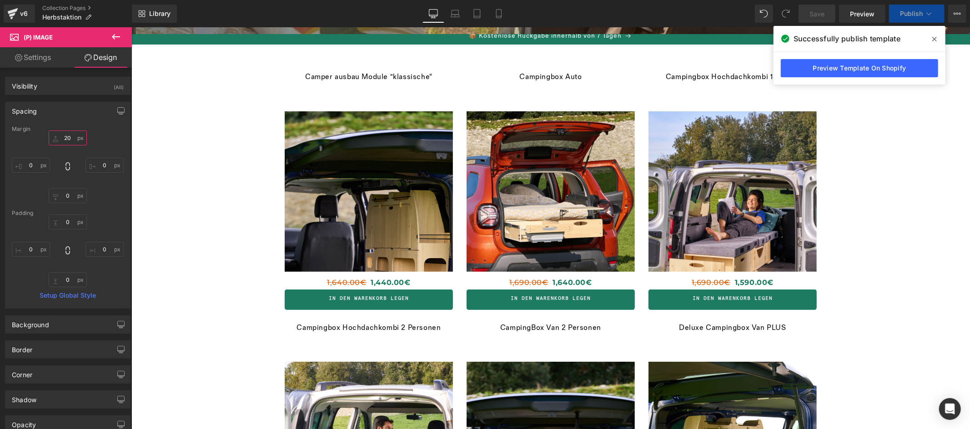
click at [67, 136] on input "20" at bounding box center [68, 138] width 38 height 15
type input "2"
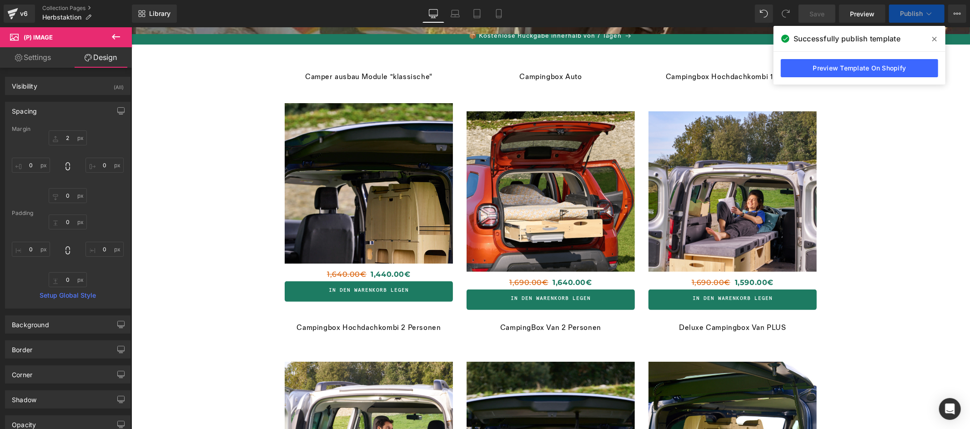
click at [356, 93] on div "Camper ausbau Module "klassische“ (P) Title" at bounding box center [368, 86] width 168 height 29
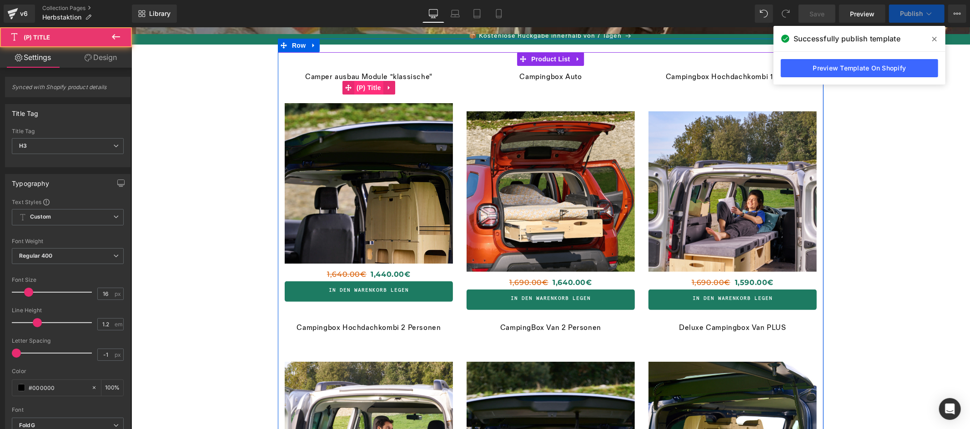
click at [366, 85] on span "(P) Title" at bounding box center [368, 88] width 29 height 14
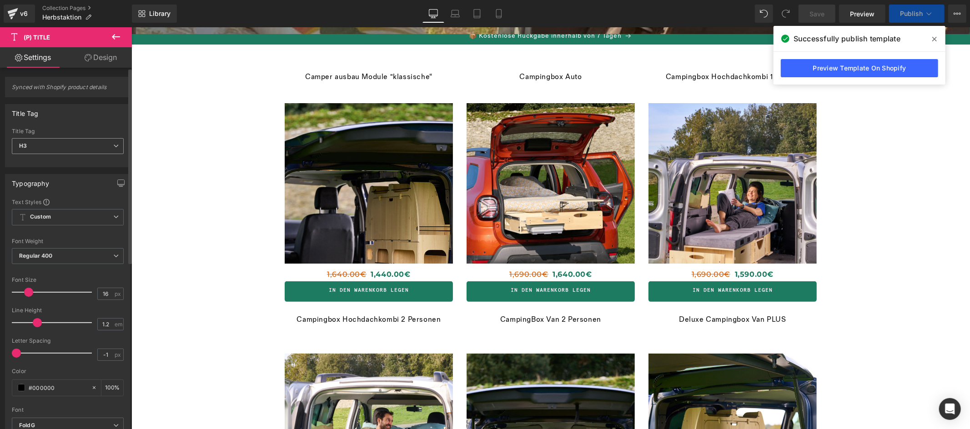
click at [54, 149] on span "H3" at bounding box center [68, 146] width 112 height 16
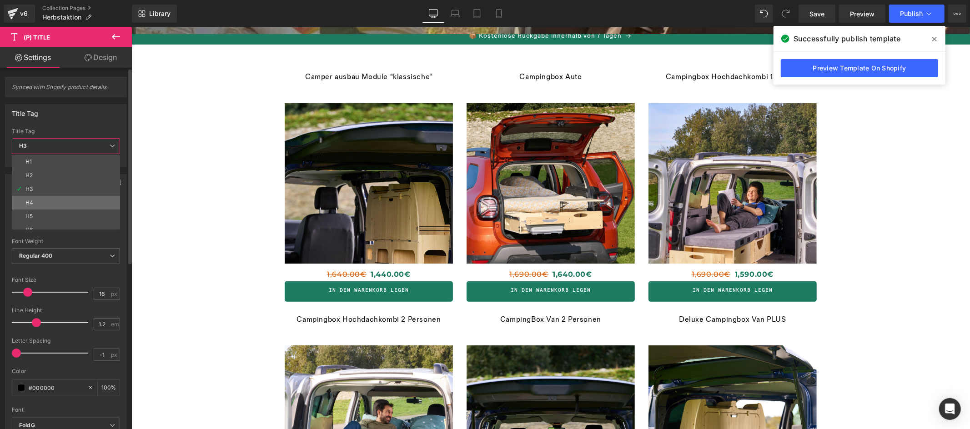
click at [34, 202] on li "H4" at bounding box center [68, 203] width 112 height 14
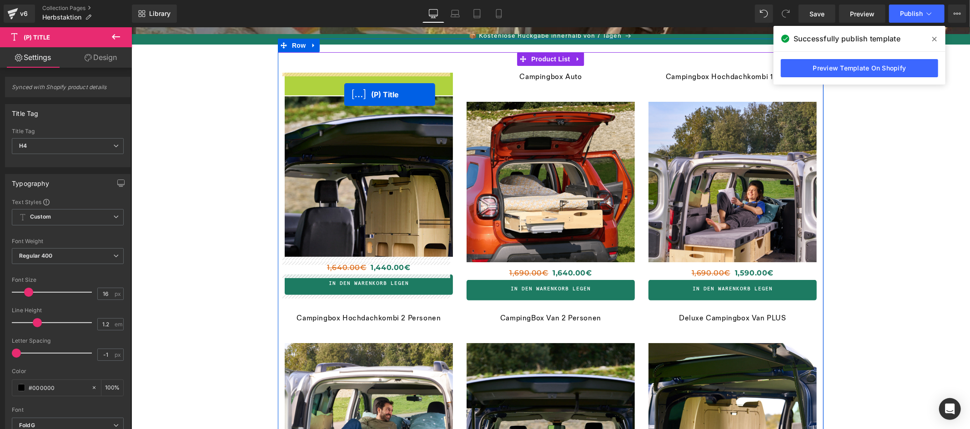
drag, startPoint x: 345, startPoint y: 86, endPoint x: 344, endPoint y: 94, distance: 8.2
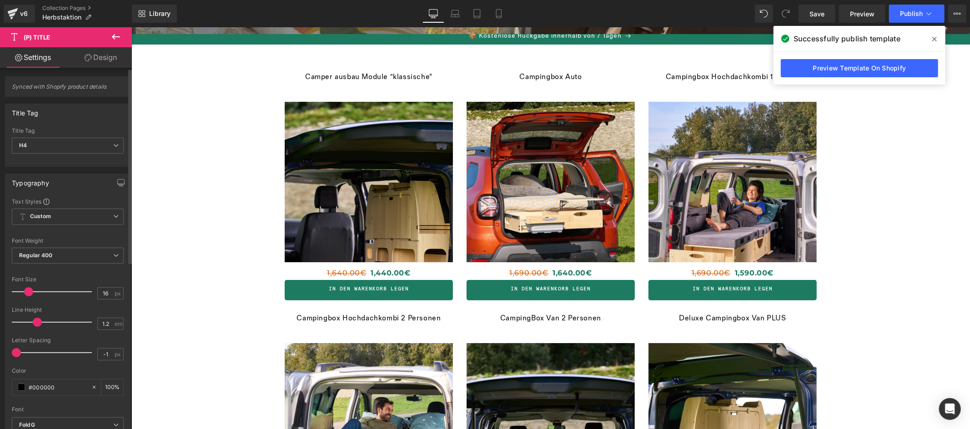
scroll to position [0, 0]
click at [96, 58] on link "Design" at bounding box center [101, 57] width 66 height 20
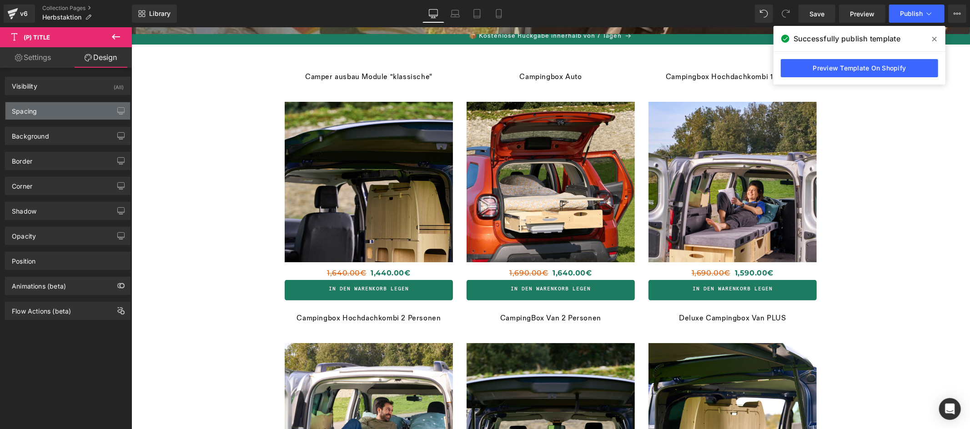
click at [57, 113] on div "Spacing" at bounding box center [67, 110] width 125 height 17
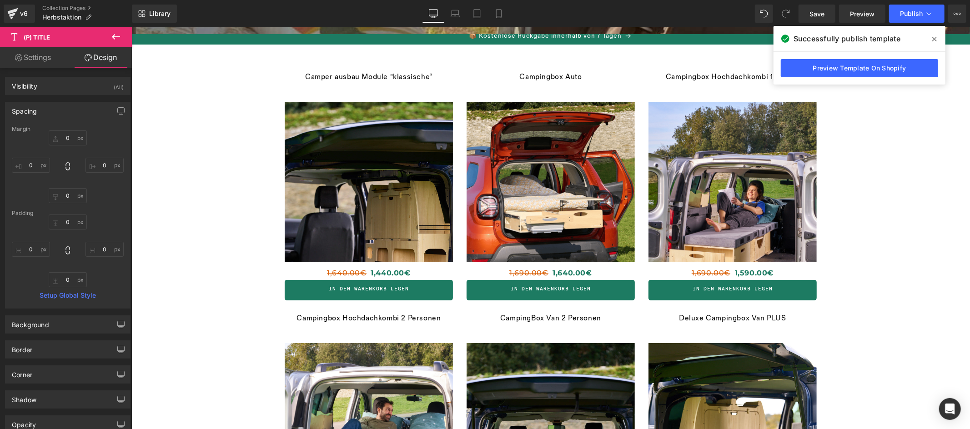
drag, startPoint x: 123, startPoint y: 36, endPoint x: 15, endPoint y: 17, distance: 110.0
click at [123, 36] on button at bounding box center [116, 37] width 32 height 20
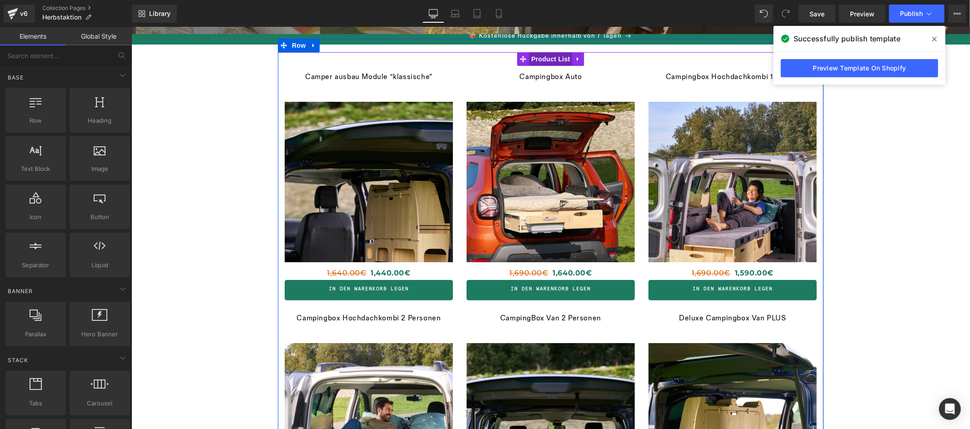
click at [553, 60] on span "Product List" at bounding box center [550, 59] width 43 height 14
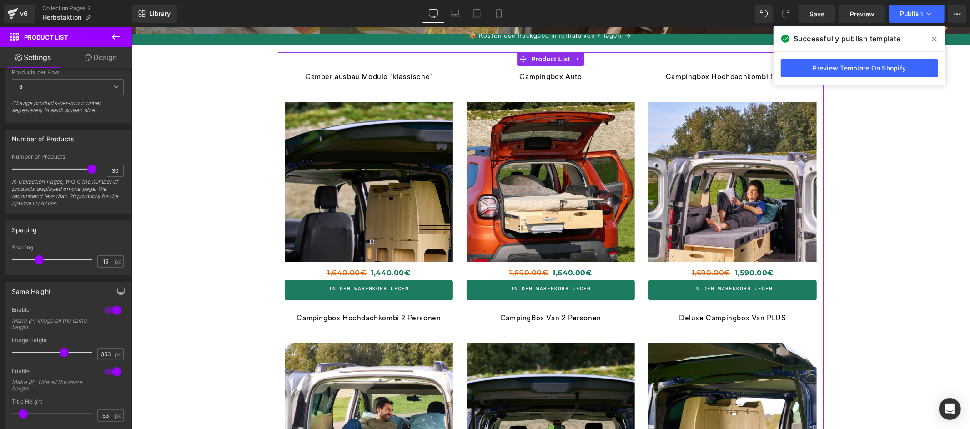
scroll to position [222, 0]
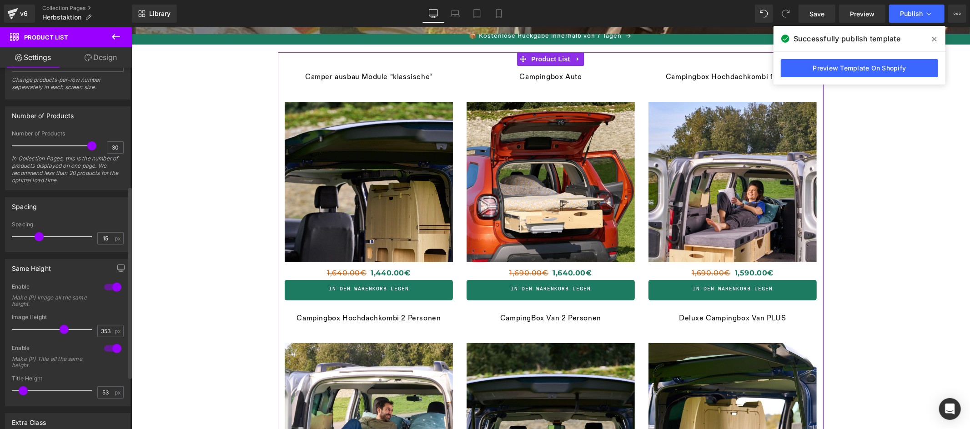
drag, startPoint x: 23, startPoint y: 392, endPoint x: 55, endPoint y: 394, distance: 31.9
click at [28, 395] on span at bounding box center [23, 391] width 9 height 9
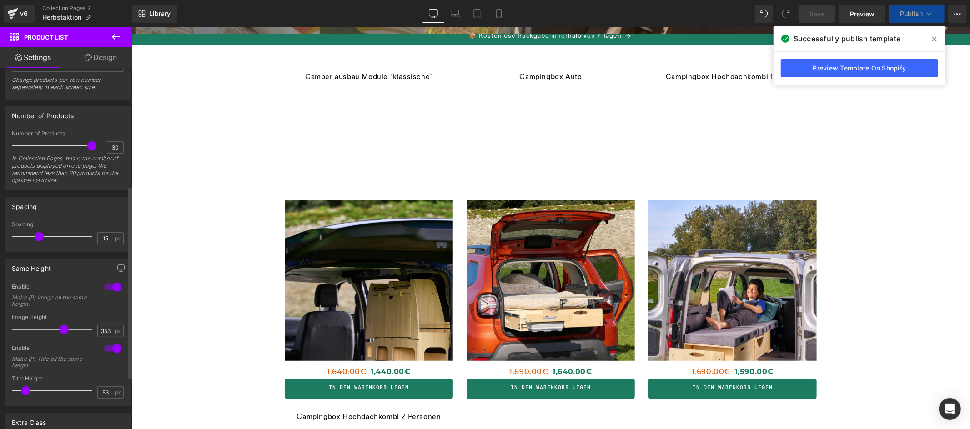
drag, startPoint x: 56, startPoint y: 392, endPoint x: 15, endPoint y: 391, distance: 41.4
click at [21, 391] on span at bounding box center [25, 391] width 9 height 9
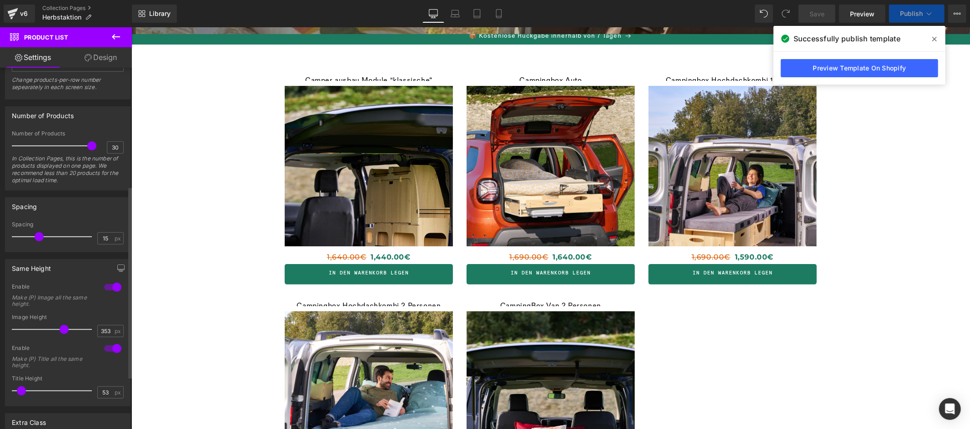
drag, startPoint x: 17, startPoint y: 391, endPoint x: 21, endPoint y: 392, distance: 4.6
click at [21, 392] on span at bounding box center [21, 391] width 9 height 9
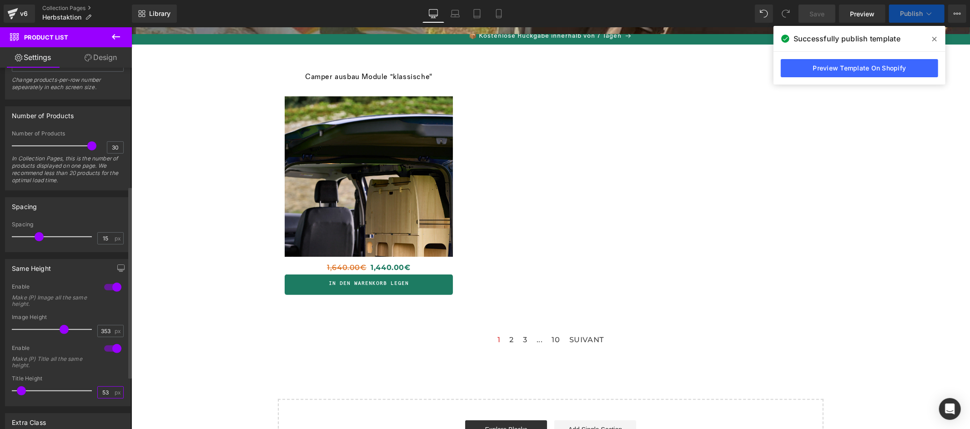
click at [107, 394] on input "53" at bounding box center [106, 392] width 16 height 11
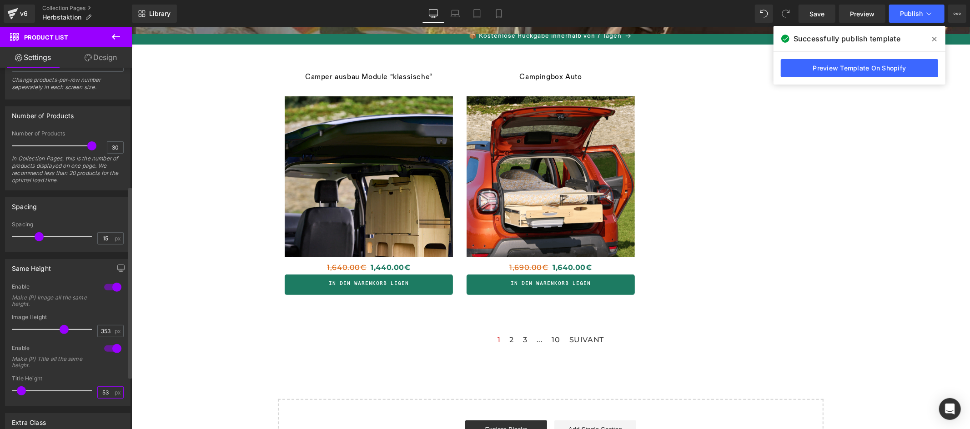
click at [106, 394] on input "53" at bounding box center [106, 392] width 16 height 11
click at [106, 393] on input "53" at bounding box center [106, 392] width 16 height 11
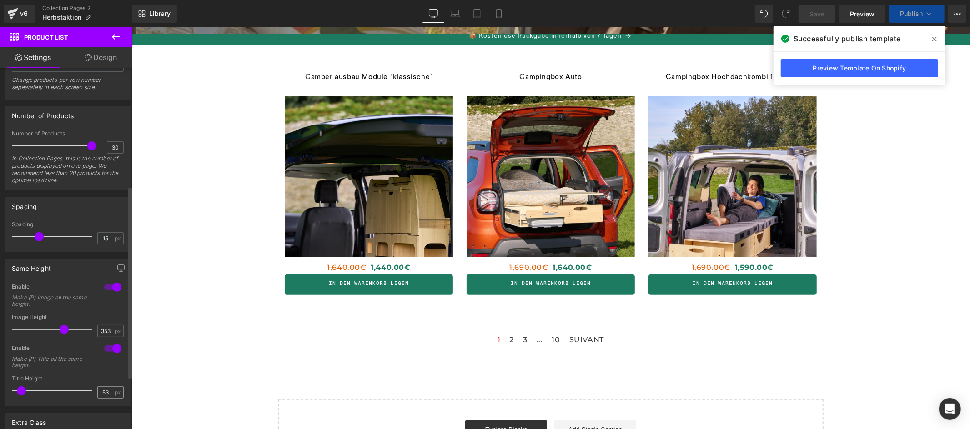
click at [98, 393] on div "53 px" at bounding box center [110, 393] width 26 height 12
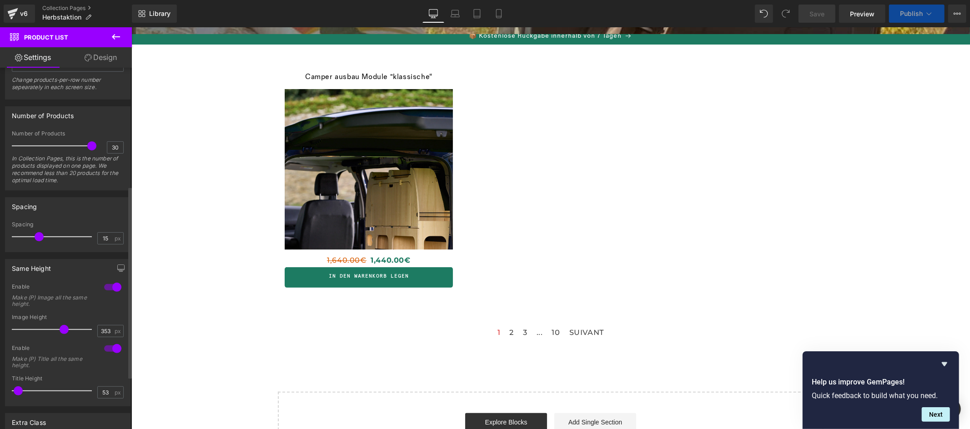
click at [20, 393] on span at bounding box center [18, 391] width 9 height 9
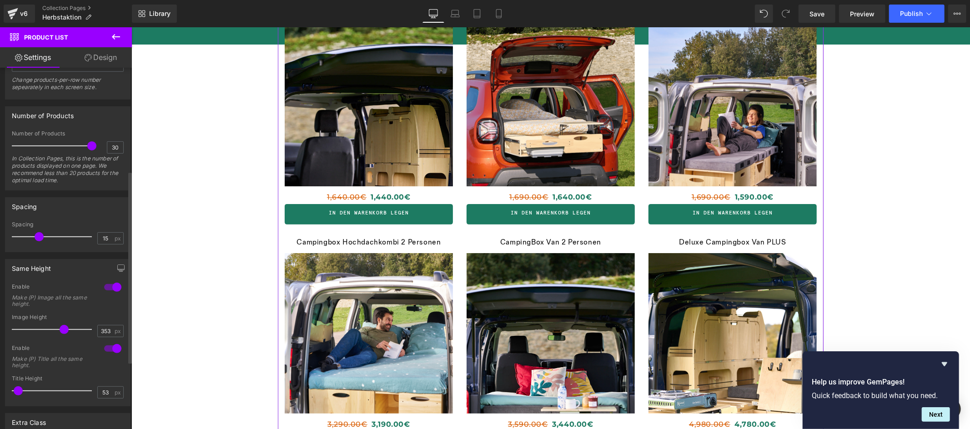
scroll to position [180, 0]
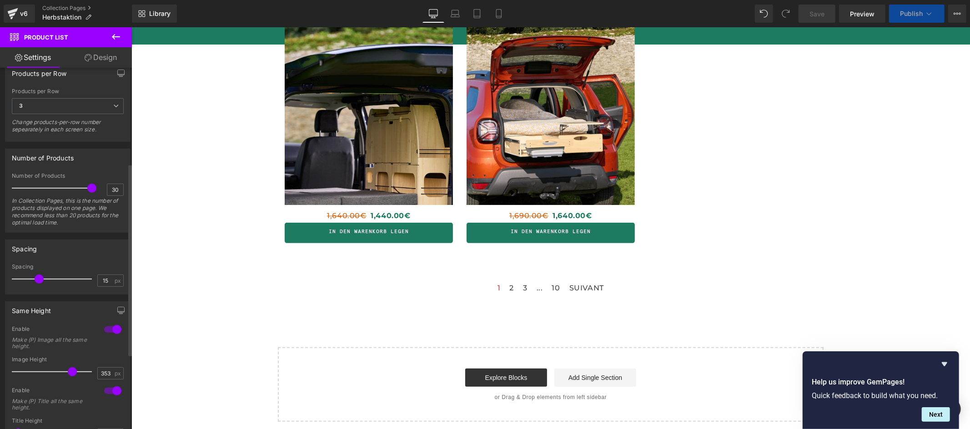
drag, startPoint x: 63, startPoint y: 371, endPoint x: 71, endPoint y: 373, distance: 8.7
click at [71, 373] on span at bounding box center [72, 372] width 9 height 9
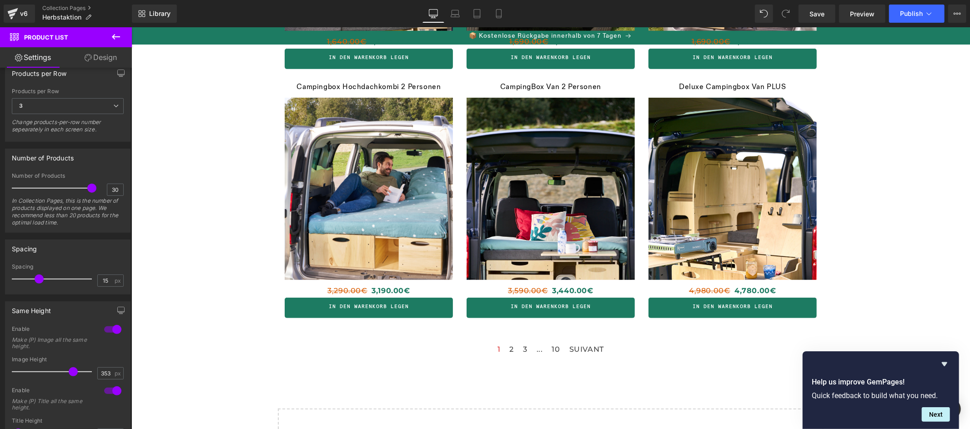
scroll to position [361, 0]
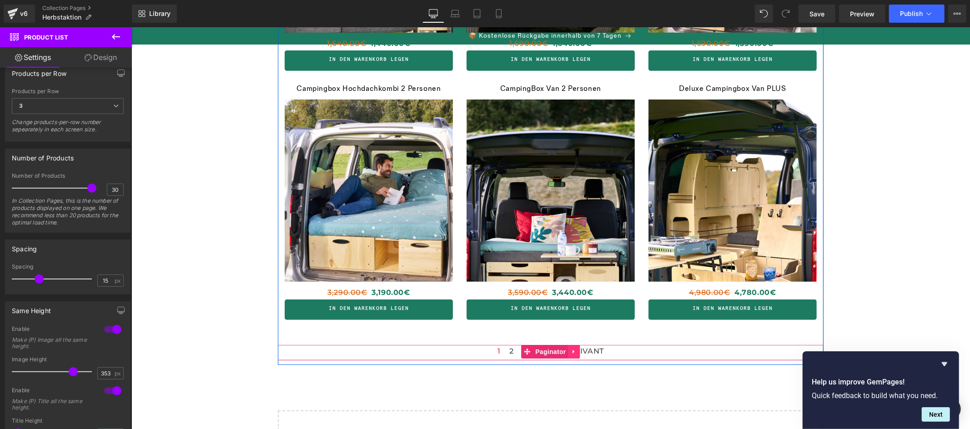
click at [571, 353] on icon at bounding box center [574, 351] width 6 height 7
click at [577, 353] on icon at bounding box center [580, 351] width 6 height 6
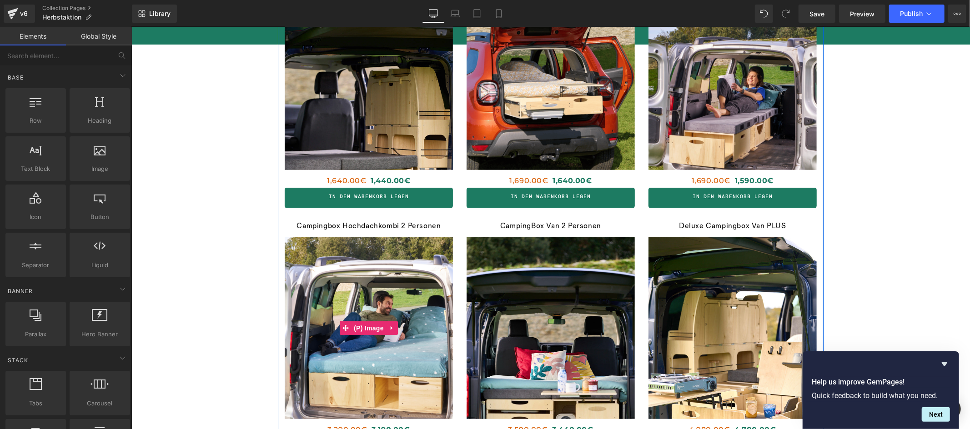
scroll to position [29, 0]
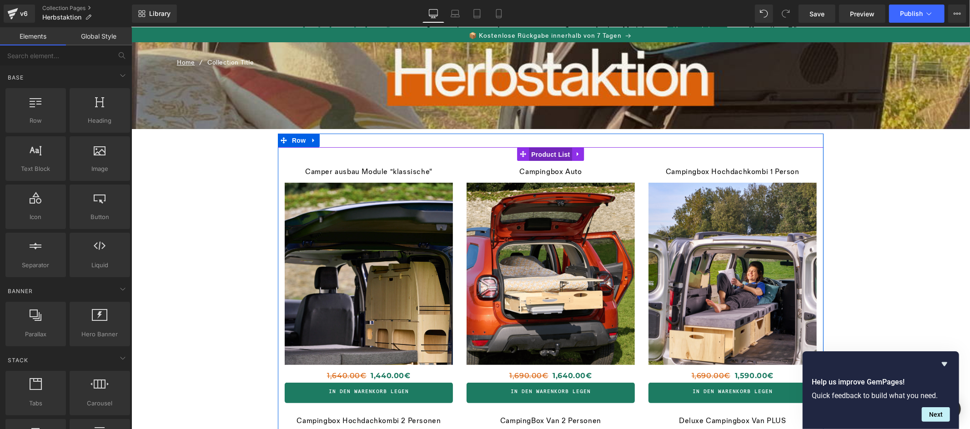
click at [547, 153] on span "Product List" at bounding box center [550, 154] width 43 height 14
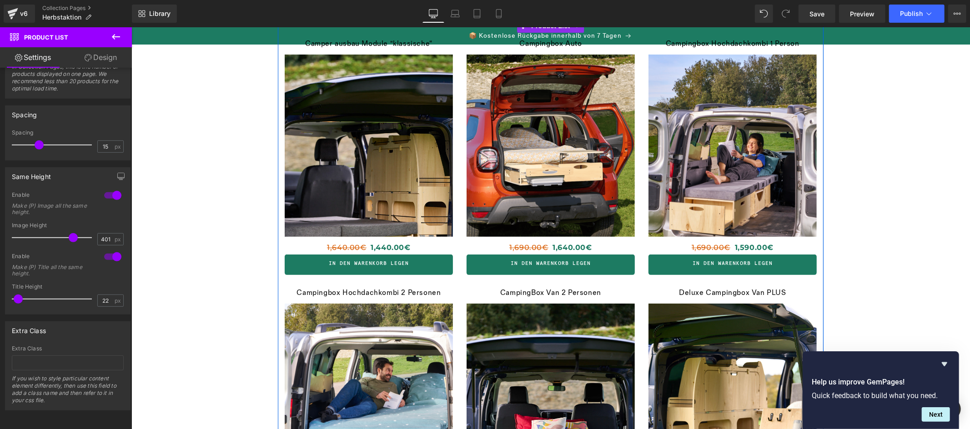
scroll to position [0, 0]
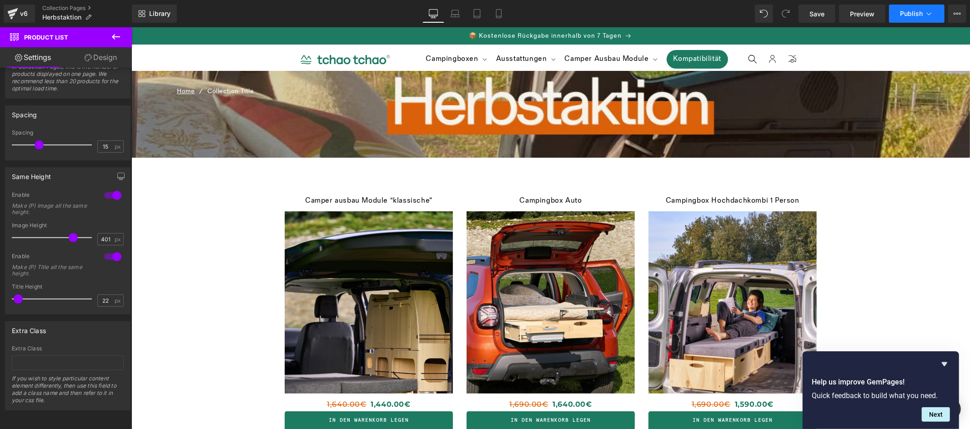
click at [907, 16] on span "Publish" at bounding box center [911, 13] width 23 height 7
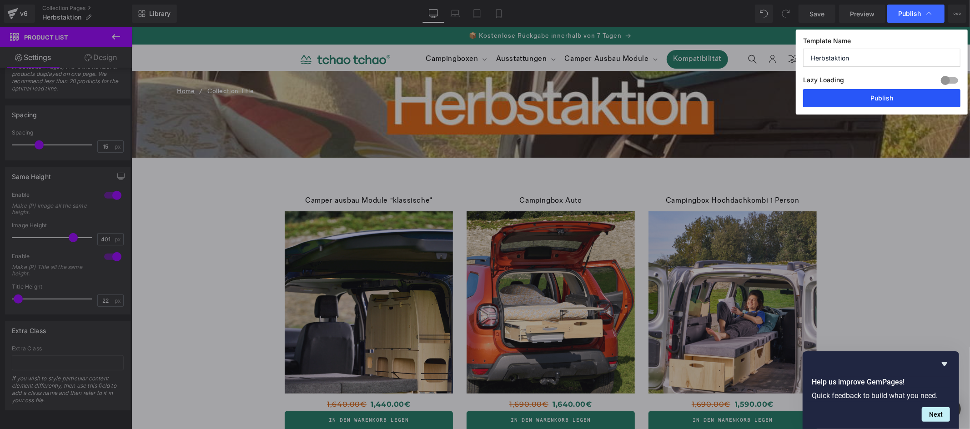
click at [880, 102] on button "Publish" at bounding box center [881, 98] width 157 height 18
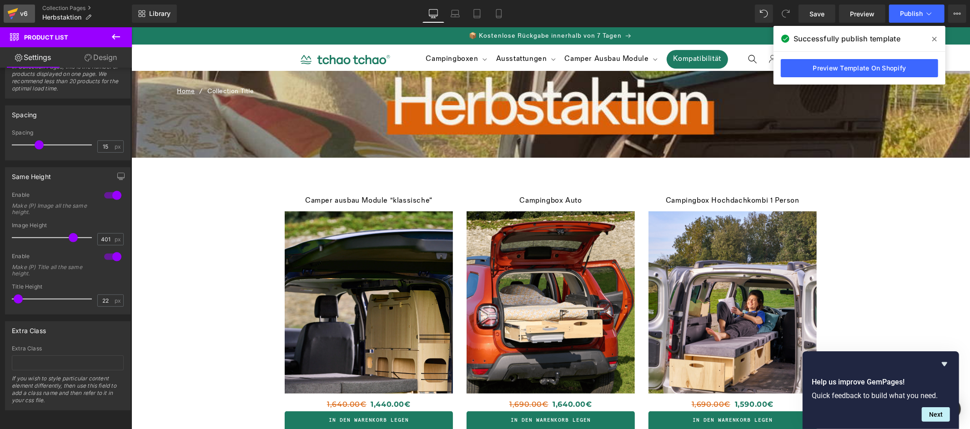
click at [15, 15] on icon at bounding box center [12, 13] width 11 height 23
